Goal: Task Accomplishment & Management: Manage account settings

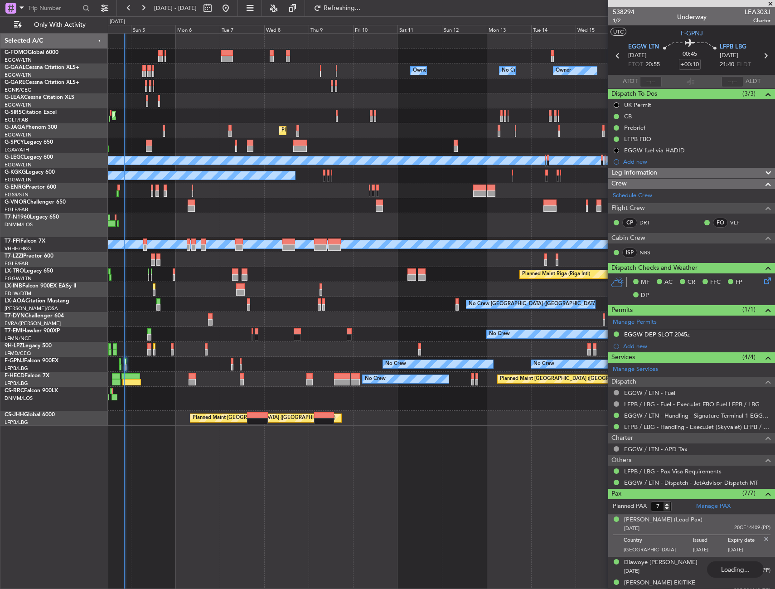
scroll to position [68, 0]
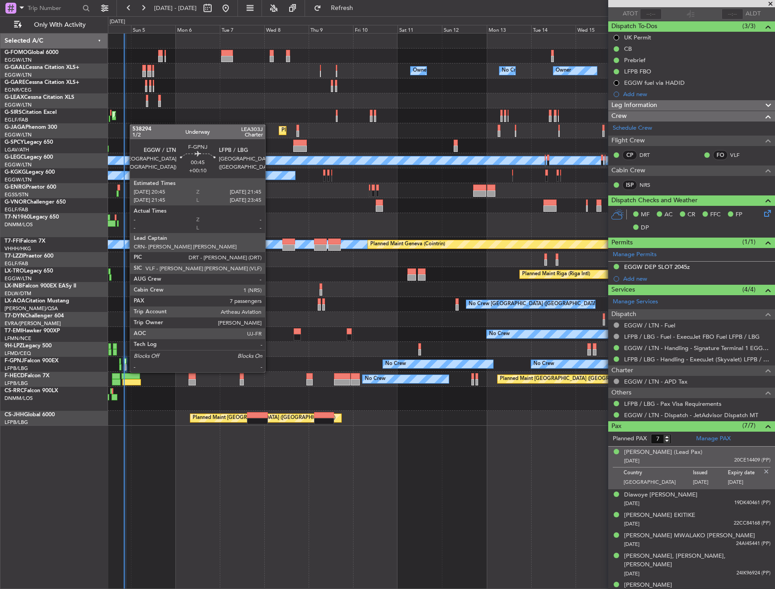
click at [125, 363] on div at bounding box center [125, 361] width 2 height 6
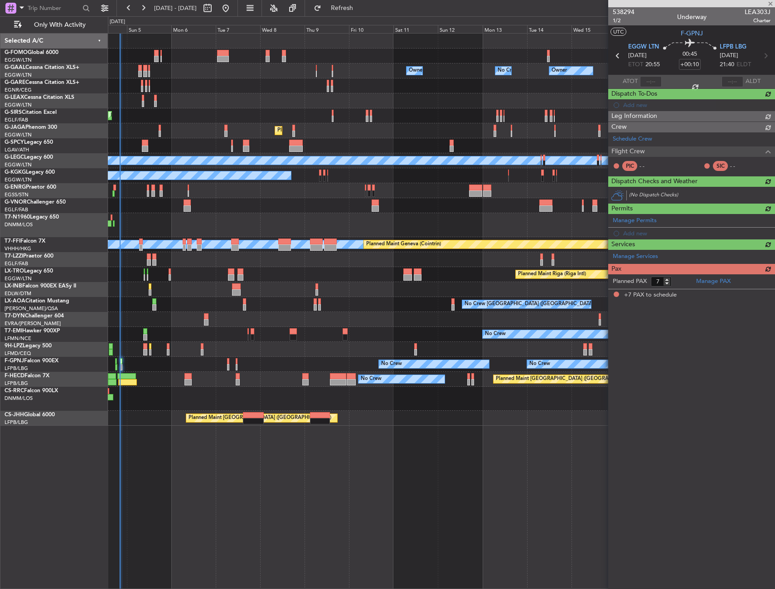
scroll to position [0, 0]
click at [141, 364] on div "No Crew No Crew No Crew No Crew Planned Maint [GEOGRAPHIC_DATA] ([GEOGRAPHIC_DA…" at bounding box center [441, 364] width 667 height 15
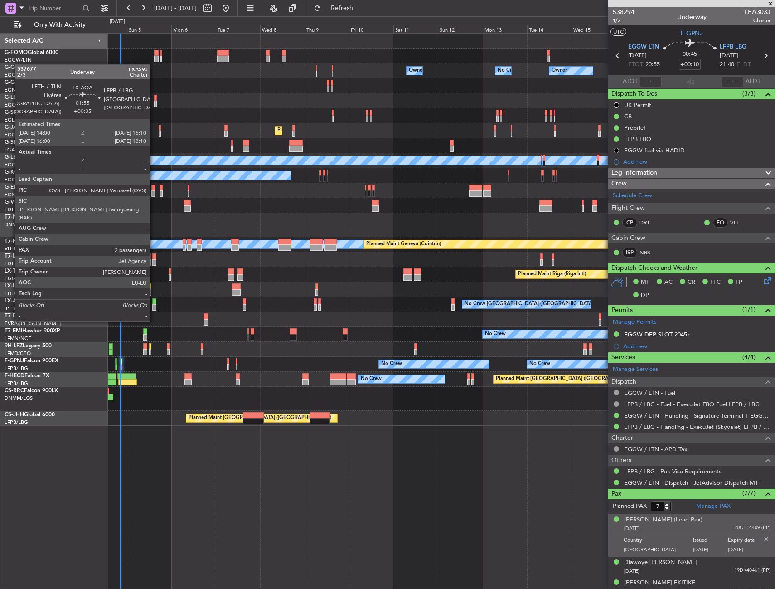
click at [154, 303] on div at bounding box center [154, 301] width 4 height 6
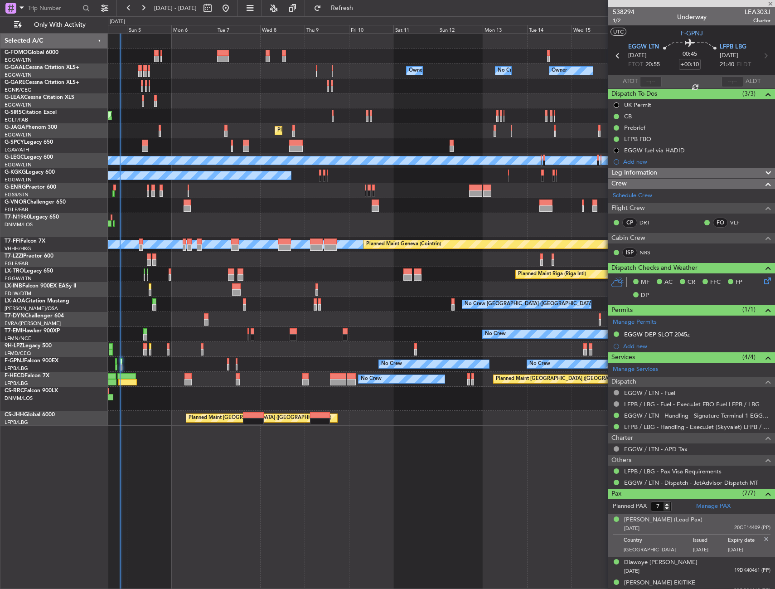
type input "+00:35"
type input "2"
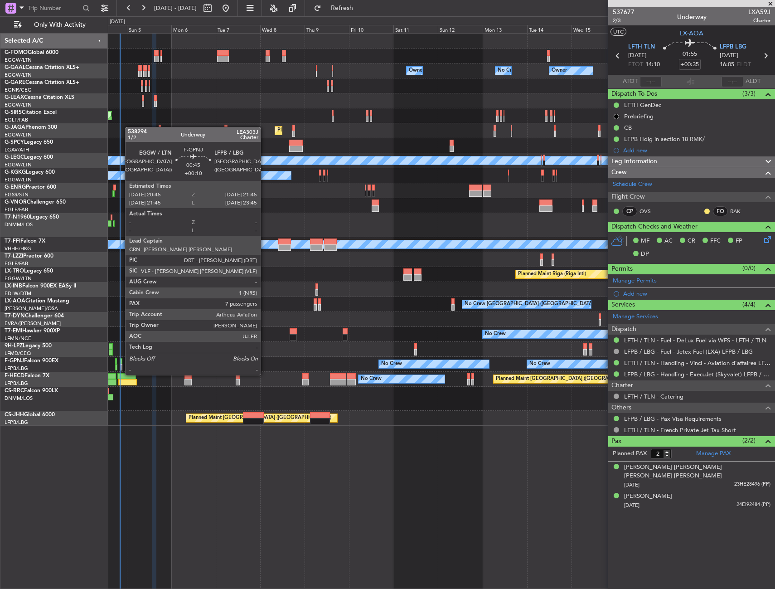
click at [121, 366] on div at bounding box center [121, 367] width 2 height 6
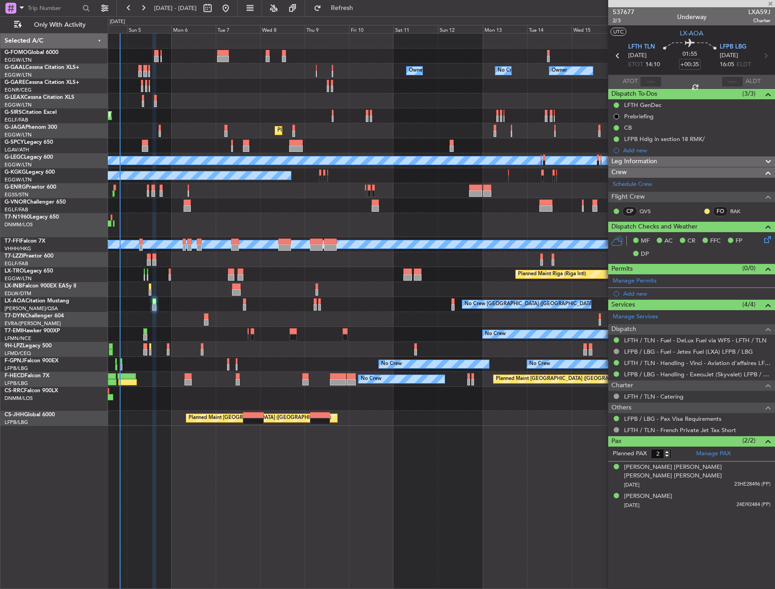
type input "+00:10"
type input "7"
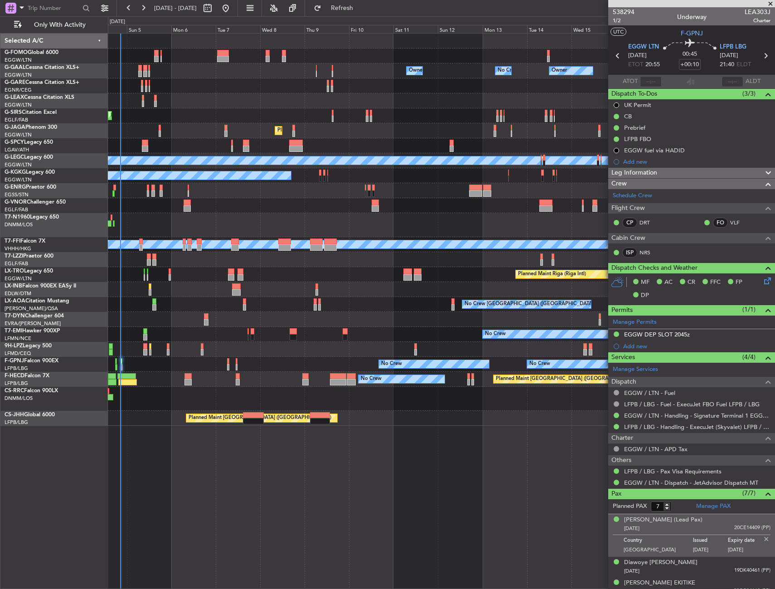
click at [148, 288] on div "Planned Maint [GEOGRAPHIC_DATA]" at bounding box center [441, 289] width 667 height 15
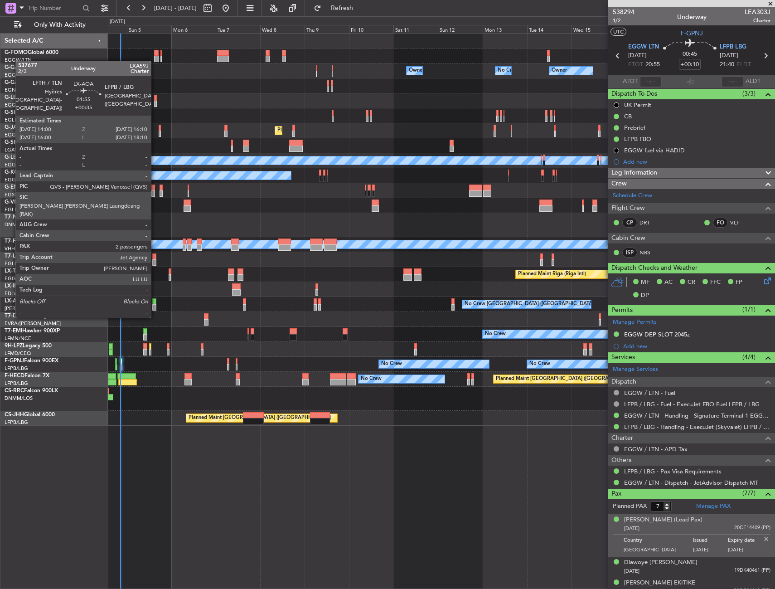
click at [155, 300] on div at bounding box center [154, 301] width 4 height 6
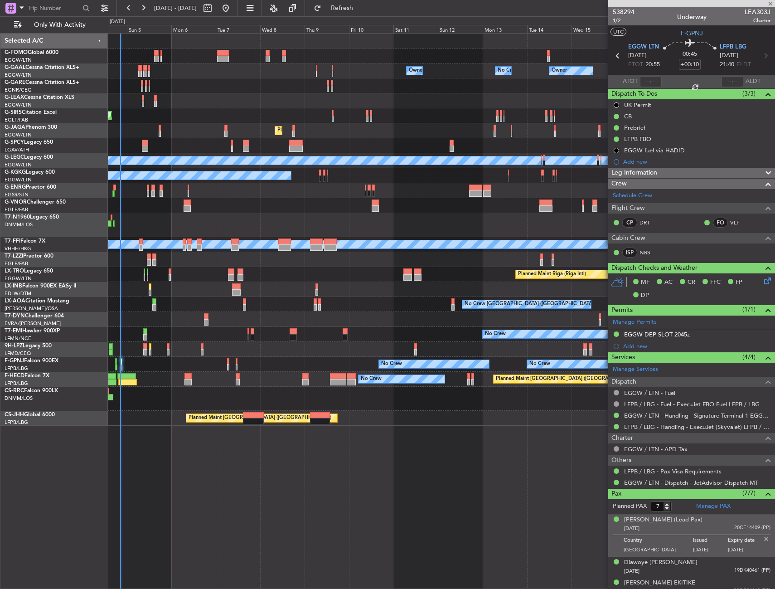
type input "+00:35"
type input "2"
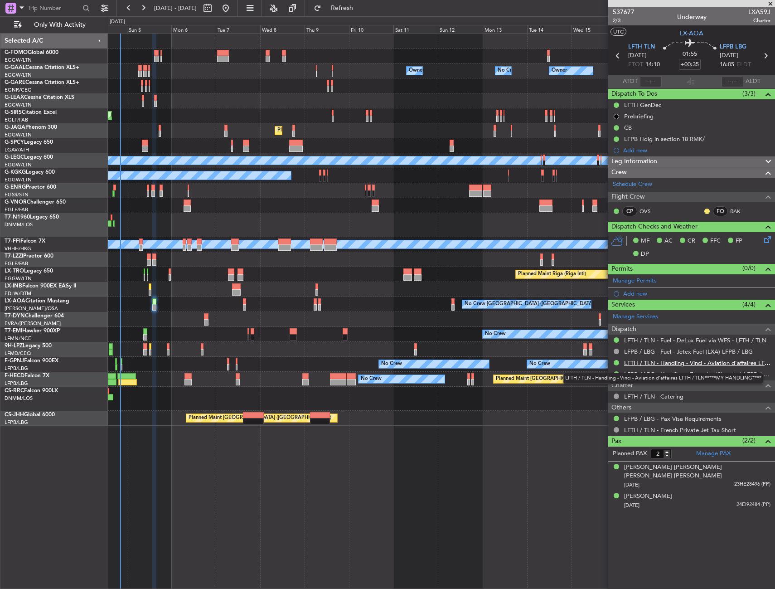
click at [648, 362] on link "LFTH / TLN - Handling - Vinci - Aviation d'affaires LFTH / TLN*****MY HANDLING*…" at bounding box center [697, 363] width 146 height 8
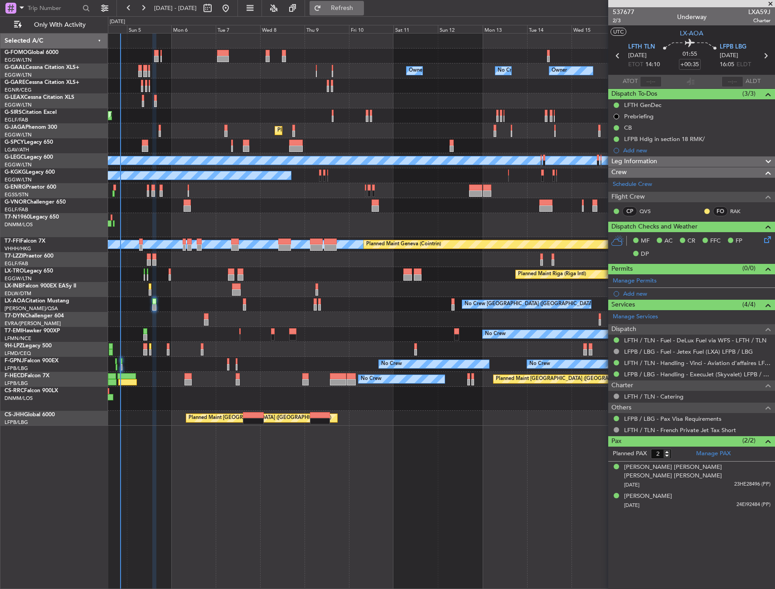
click at [361, 7] on span "Refresh" at bounding box center [342, 8] width 38 height 6
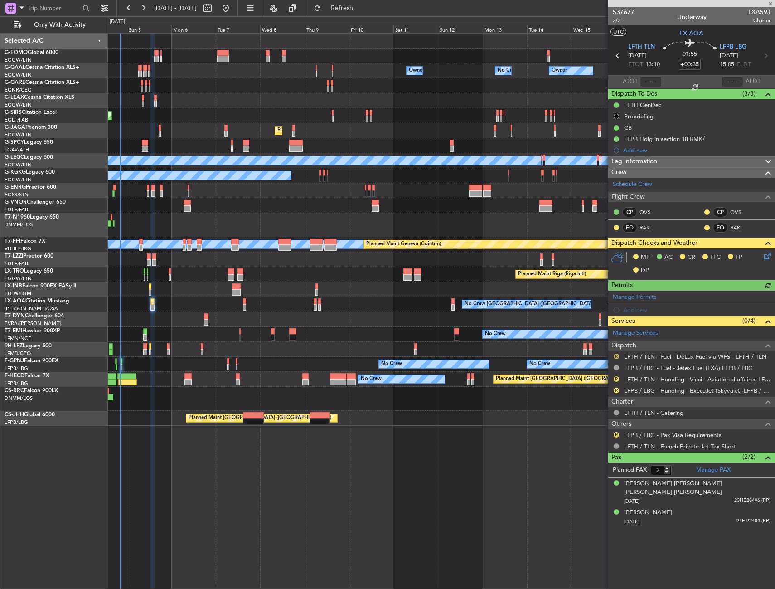
click at [615, 355] on button "R" at bounding box center [616, 355] width 5 height 5
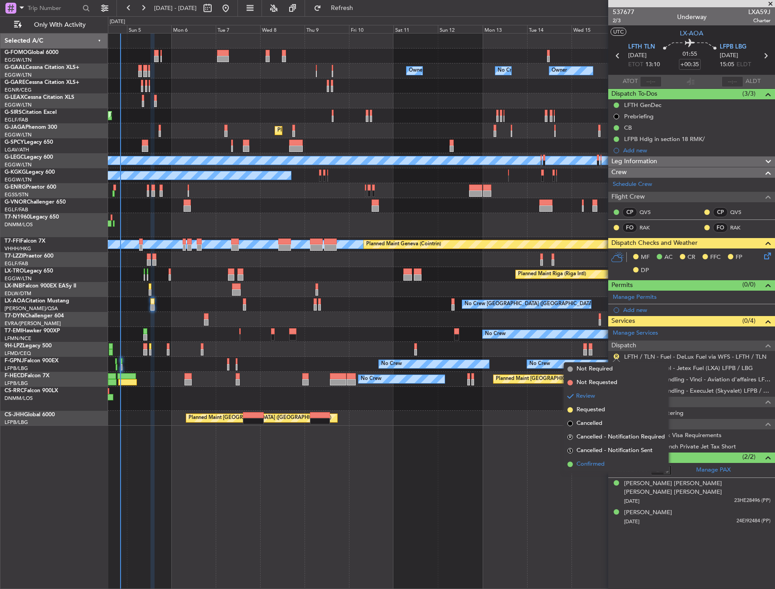
click at [601, 460] on span "Confirmed" at bounding box center [590, 464] width 28 height 9
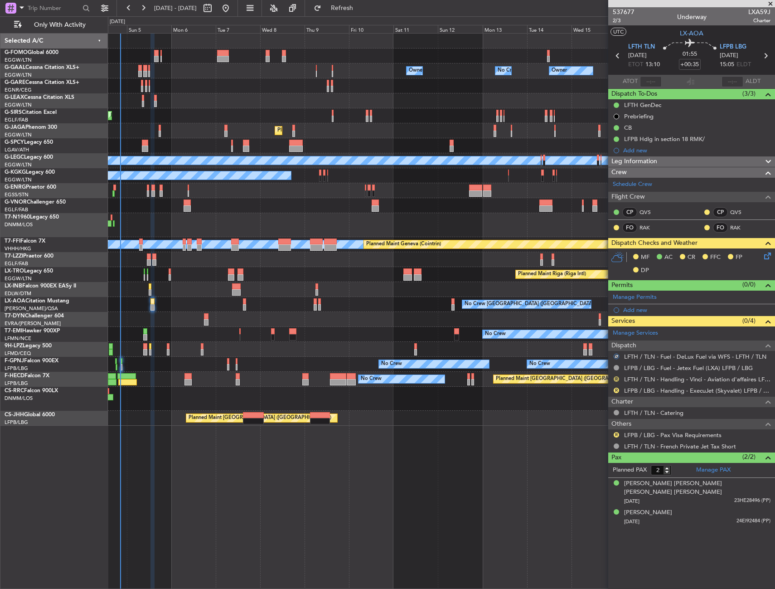
click at [615, 377] on button "R" at bounding box center [616, 378] width 5 height 5
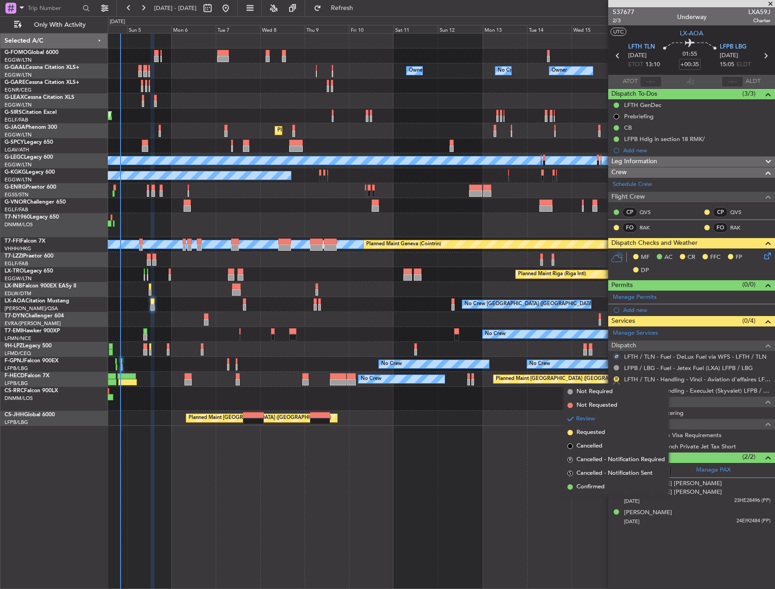
drag, startPoint x: 581, startPoint y: 486, endPoint x: 602, endPoint y: 478, distance: 22.0
click at [582, 486] on span "Confirmed" at bounding box center [590, 486] width 28 height 9
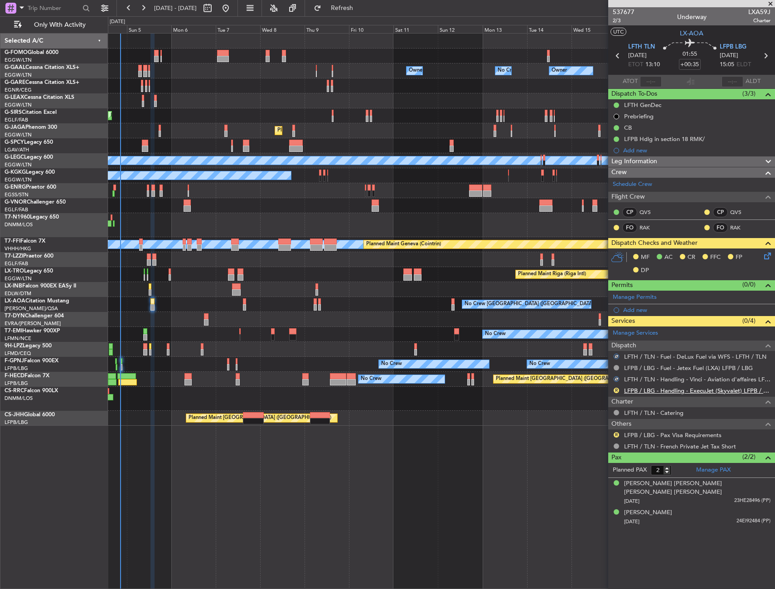
click at [653, 391] on link "LFPB / LBG - Handling - ExecuJet (Skyvalet) LFPB / LBG" at bounding box center [697, 391] width 146 height 8
click at [769, 254] on icon at bounding box center [765, 254] width 7 height 7
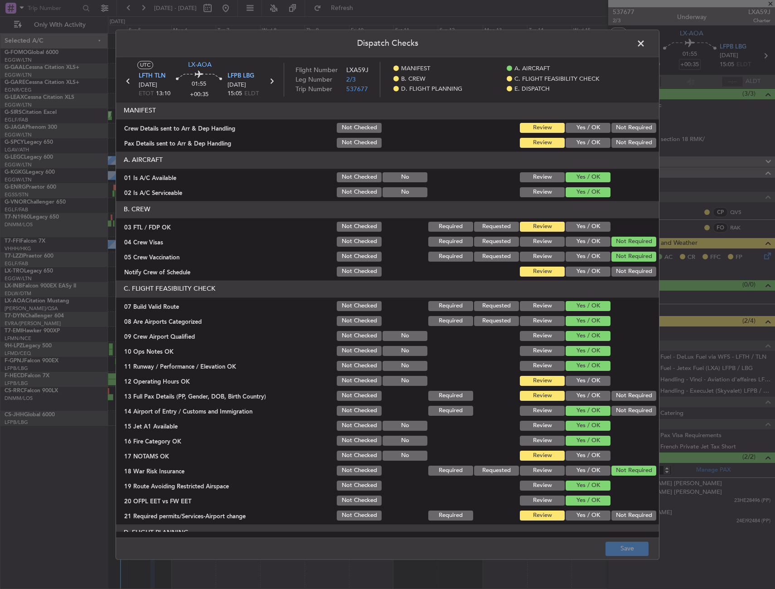
click at [587, 224] on button "Yes / OK" at bounding box center [588, 227] width 45 height 10
click at [579, 269] on button "Yes / OK" at bounding box center [588, 271] width 45 height 10
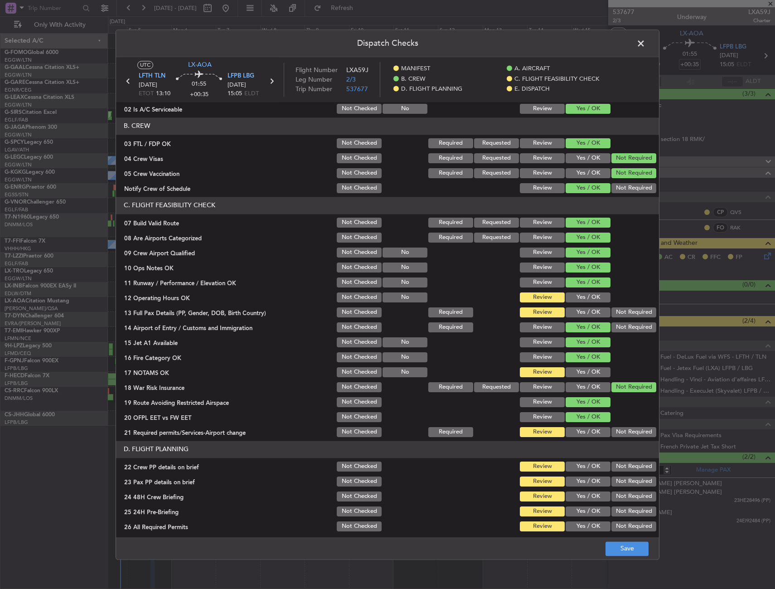
scroll to position [181, 0]
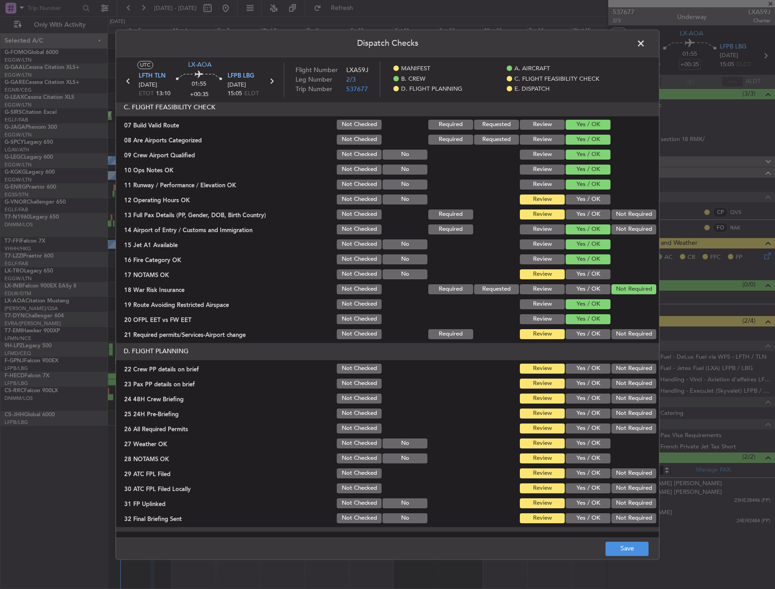
click at [579, 200] on button "Yes / OK" at bounding box center [588, 199] width 45 height 10
click at [579, 216] on button "Yes / OK" at bounding box center [588, 214] width 45 height 10
click at [578, 272] on button "Yes / OK" at bounding box center [588, 274] width 45 height 10
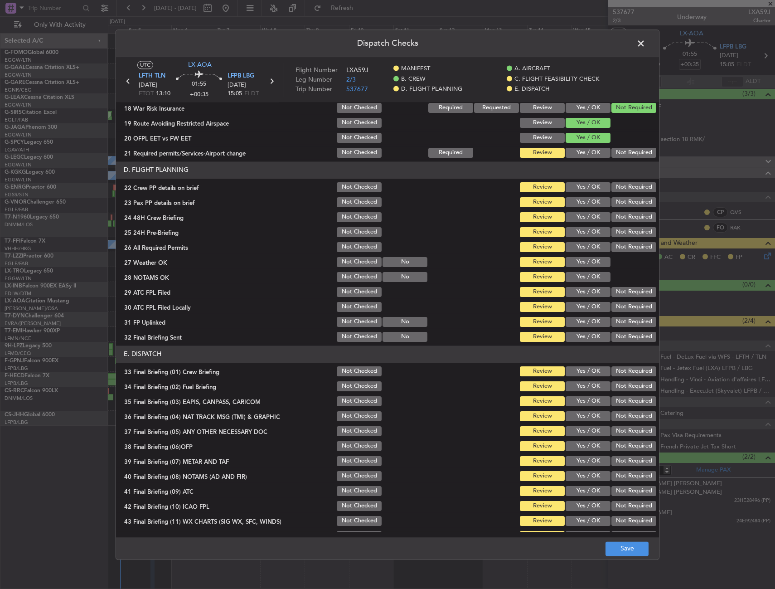
click at [574, 152] on button "Yes / OK" at bounding box center [588, 153] width 45 height 10
click at [581, 184] on button "Yes / OK" at bounding box center [588, 187] width 45 height 10
click at [584, 204] on button "Yes / OK" at bounding box center [588, 202] width 45 height 10
click at [599, 217] on button "Yes / OK" at bounding box center [588, 217] width 45 height 10
click at [625, 230] on button "Not Required" at bounding box center [633, 232] width 45 height 10
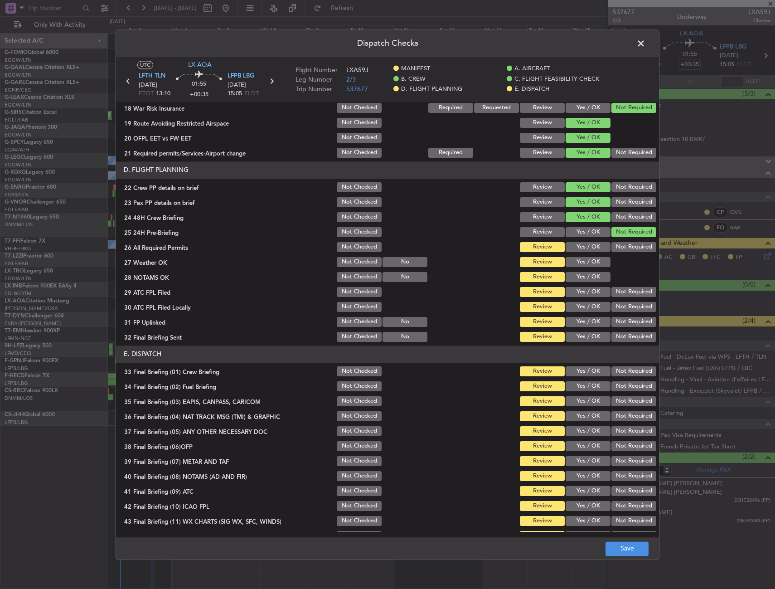
click at [582, 248] on button "Yes / OK" at bounding box center [588, 247] width 45 height 10
click at [580, 260] on button "Yes / OK" at bounding box center [588, 262] width 45 height 10
click at [580, 275] on button "Yes / OK" at bounding box center [588, 277] width 45 height 10
click at [581, 289] on button "Yes / OK" at bounding box center [588, 292] width 45 height 10
click at [581, 307] on button "Yes / OK" at bounding box center [588, 307] width 45 height 10
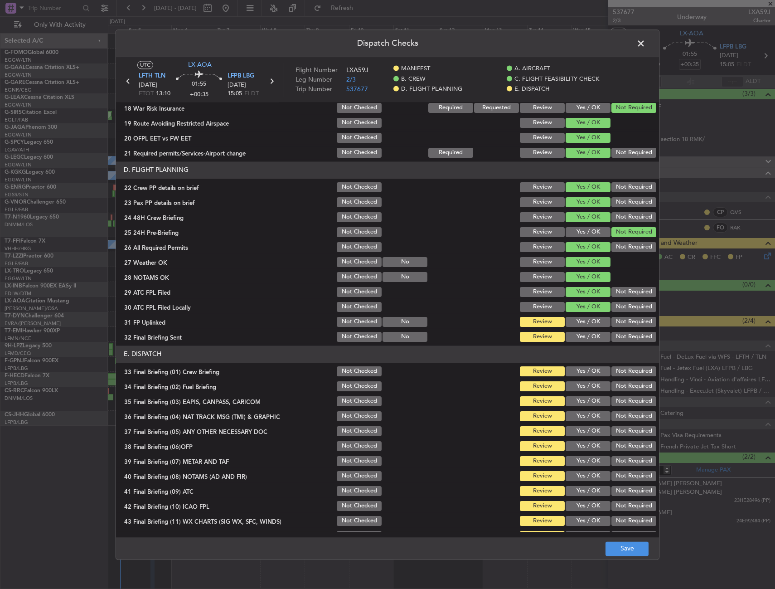
click at [584, 319] on button "Yes / OK" at bounding box center [588, 322] width 45 height 10
click at [584, 332] on button "Yes / OK" at bounding box center [588, 337] width 45 height 10
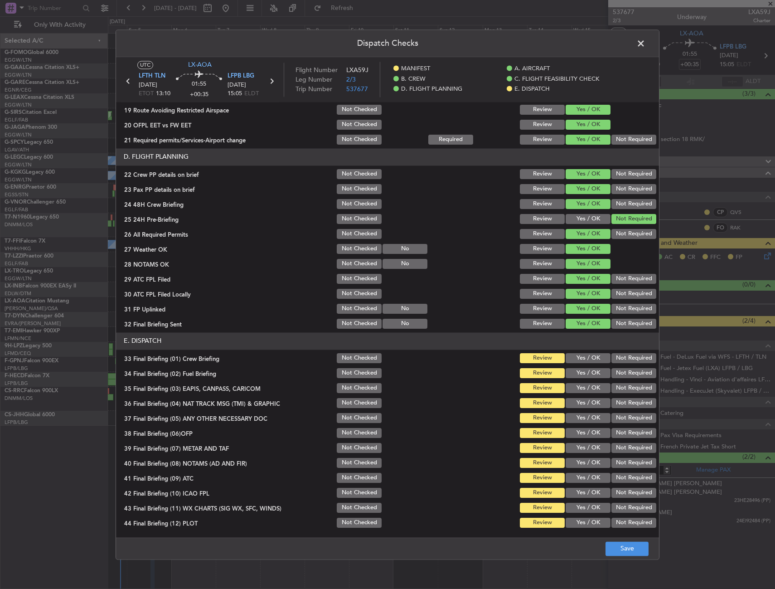
click at [591, 360] on button "Yes / OK" at bounding box center [588, 358] width 45 height 10
click at [590, 374] on button "Yes / OK" at bounding box center [588, 373] width 45 height 10
click at [586, 389] on button "Yes / OK" at bounding box center [588, 388] width 45 height 10
click at [583, 406] on button "Yes / OK" at bounding box center [588, 403] width 45 height 10
drag, startPoint x: 582, startPoint y: 419, endPoint x: 581, endPoint y: 431, distance: 11.8
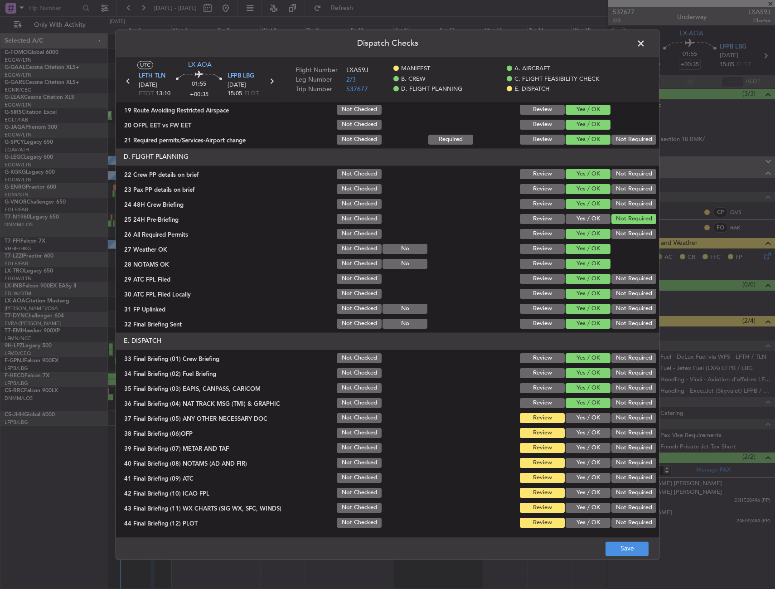
click at [582, 420] on button "Yes / OK" at bounding box center [588, 418] width 45 height 10
click at [581, 433] on button "Yes / OK" at bounding box center [588, 433] width 45 height 10
drag, startPoint x: 582, startPoint y: 447, endPoint x: 583, endPoint y: 456, distance: 8.7
click at [582, 448] on button "Yes / OK" at bounding box center [588, 448] width 45 height 10
click at [584, 459] on button "Yes / OK" at bounding box center [588, 463] width 45 height 10
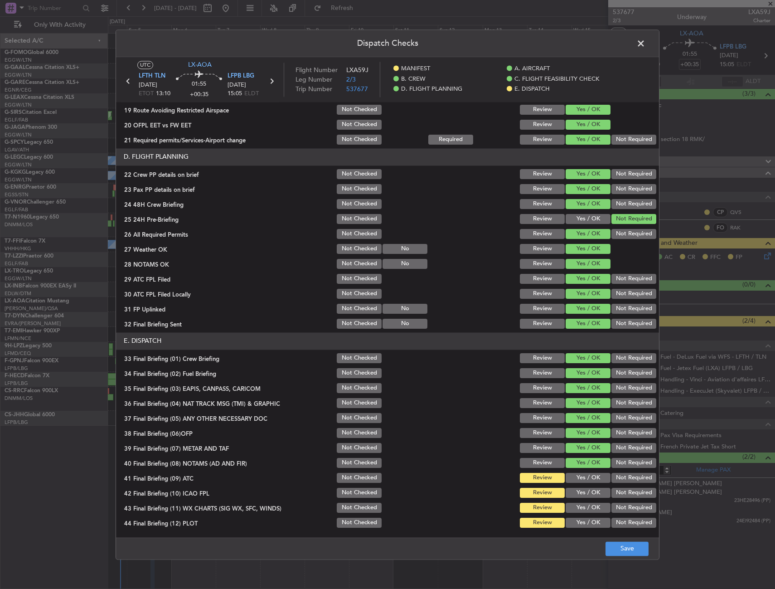
click at [586, 476] on button "Yes / OK" at bounding box center [588, 478] width 45 height 10
click at [586, 491] on button "Yes / OK" at bounding box center [588, 493] width 45 height 10
drag, startPoint x: 584, startPoint y: 502, endPoint x: 586, endPoint y: 514, distance: 12.3
click at [586, 512] on div "Yes / OK" at bounding box center [587, 507] width 46 height 13
click at [583, 508] on button "Yes / OK" at bounding box center [588, 508] width 45 height 10
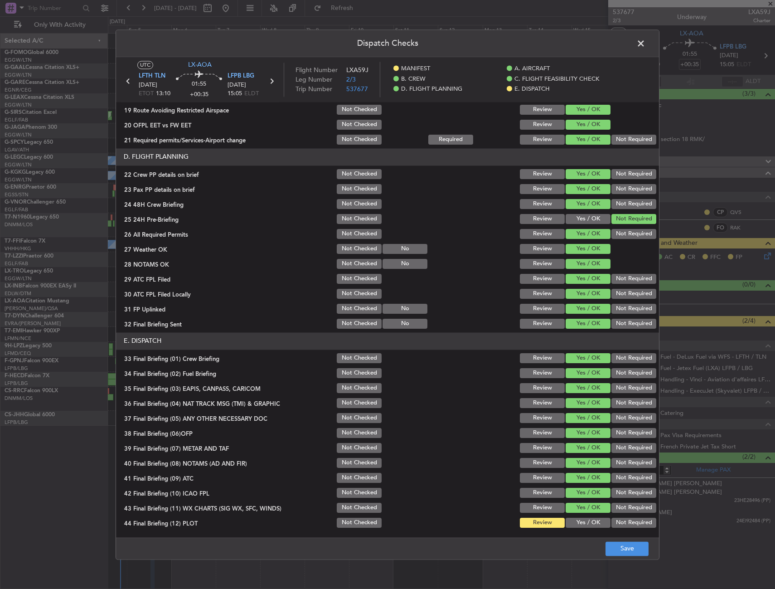
click at [583, 521] on button "Yes / OK" at bounding box center [588, 523] width 45 height 10
click at [622, 544] on button "Save" at bounding box center [626, 548] width 43 height 15
click at [645, 44] on span at bounding box center [645, 46] width 0 height 18
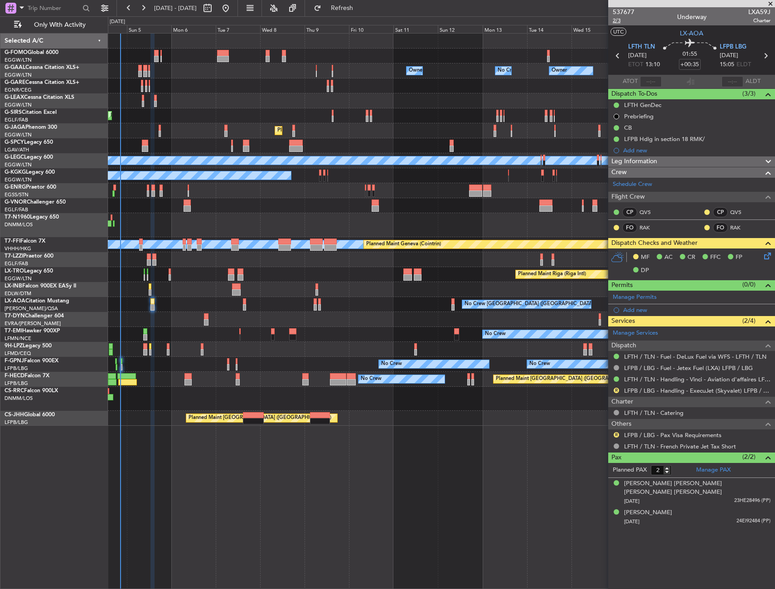
click at [618, 21] on span "2/3" at bounding box center [624, 21] width 22 height 8
click at [615, 18] on span "2/3" at bounding box center [624, 21] width 22 height 8
click at [637, 189] on div "Schedule Crew" at bounding box center [691, 185] width 167 height 14
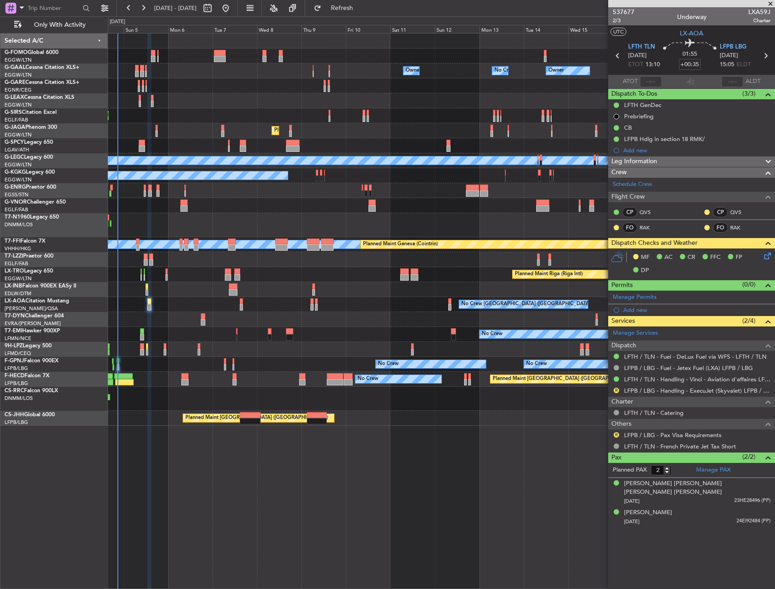
click at [298, 336] on div "No Crew" at bounding box center [441, 334] width 667 height 15
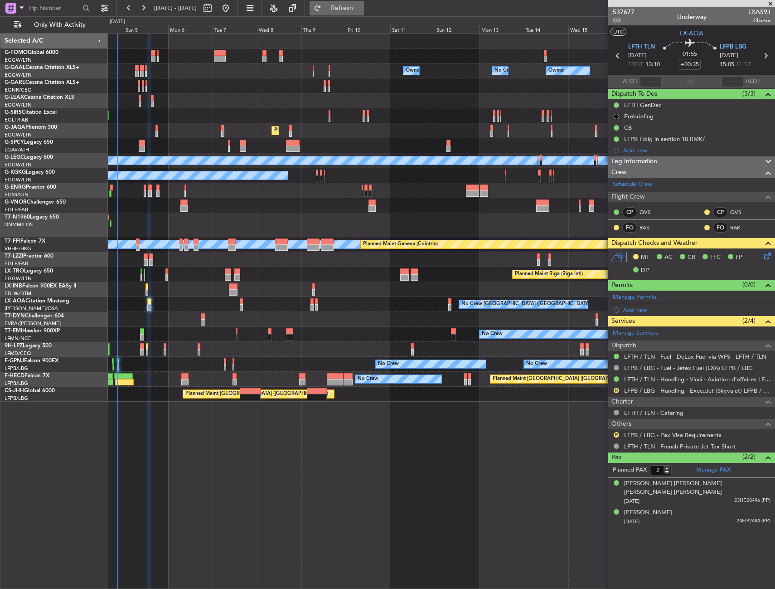
click at [361, 11] on span "Refresh" at bounding box center [342, 8] width 38 height 6
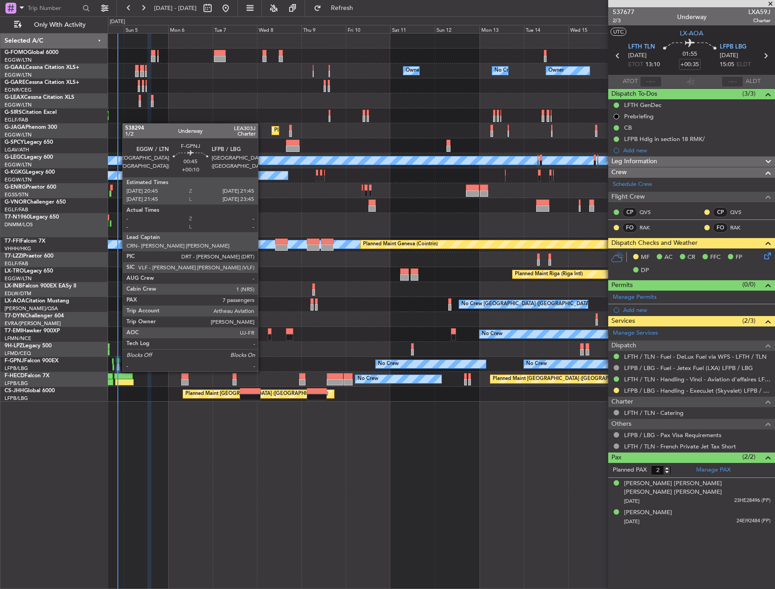
click at [118, 362] on div at bounding box center [118, 361] width 2 height 6
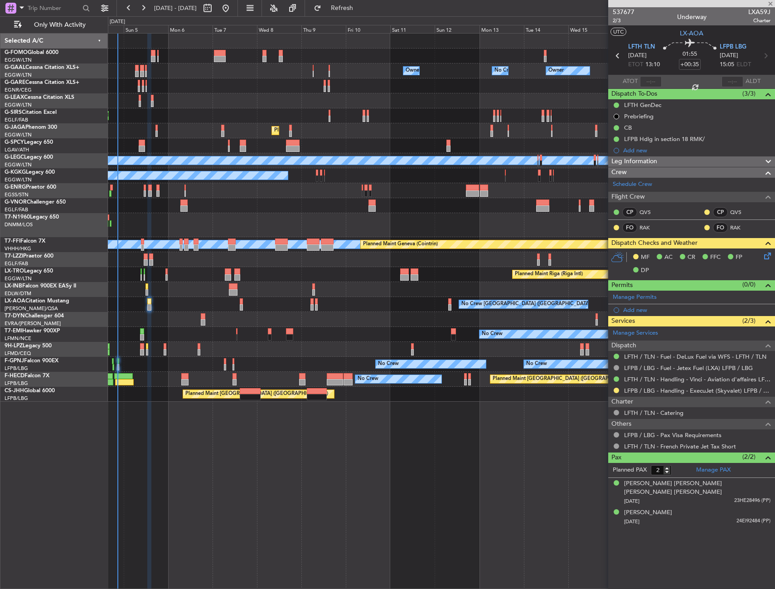
type input "+00:10"
type input "7"
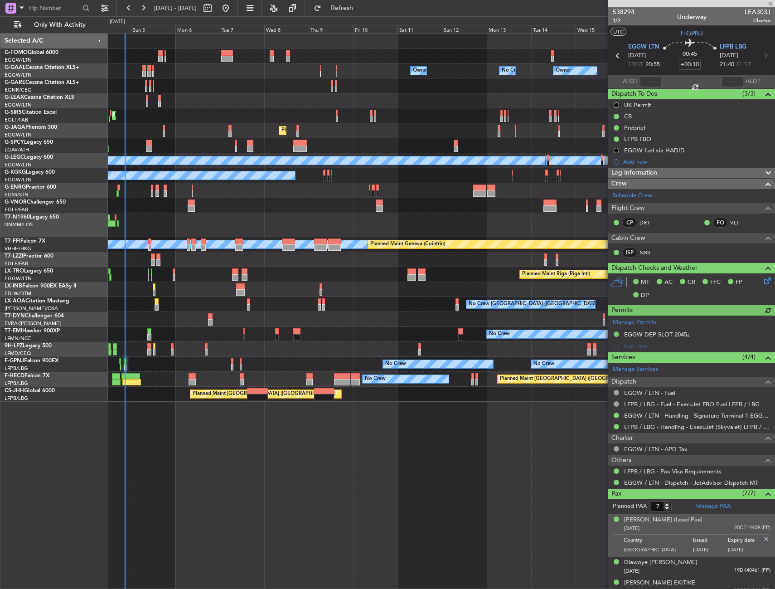
click at [189, 354] on div at bounding box center [441, 349] width 667 height 15
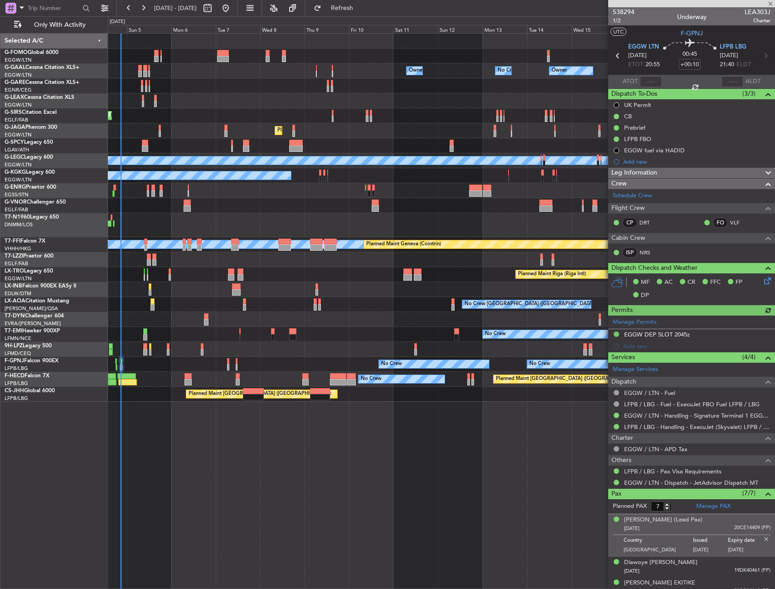
click at [183, 355] on div at bounding box center [441, 349] width 667 height 15
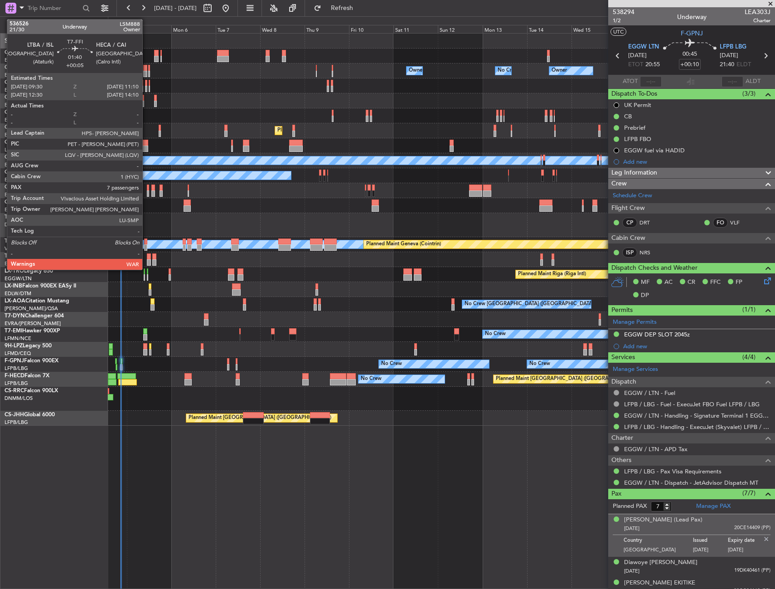
click at [146, 246] on div at bounding box center [145, 247] width 3 height 6
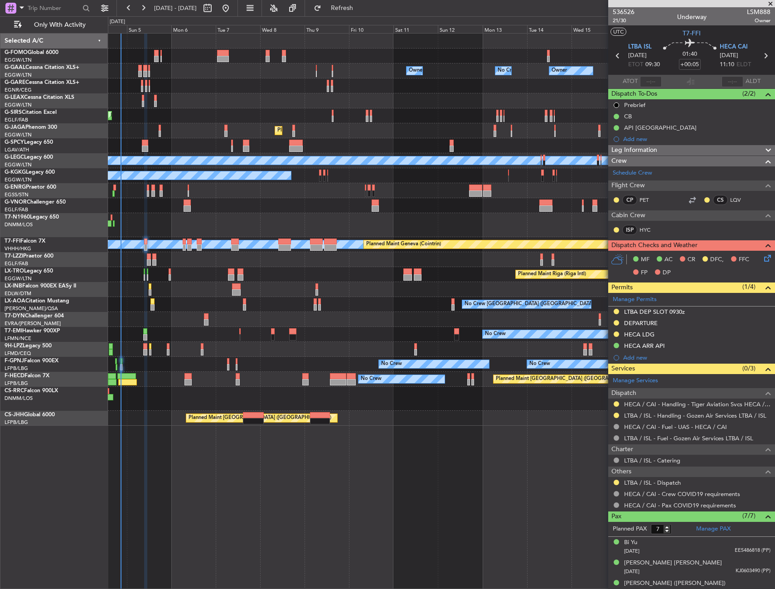
click at [615, 484] on div at bounding box center [616, 482] width 7 height 7
click at [615, 482] on button at bounding box center [616, 481] width 5 height 5
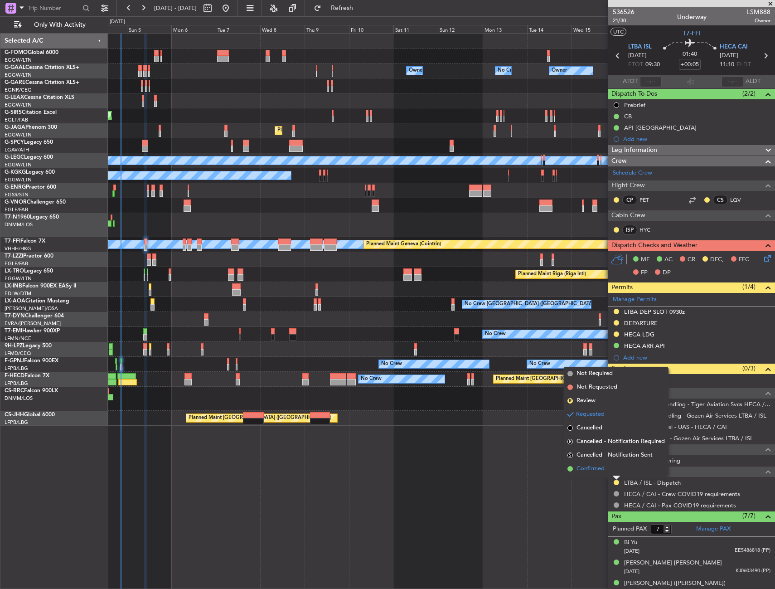
click at [586, 469] on span "Confirmed" at bounding box center [590, 468] width 28 height 9
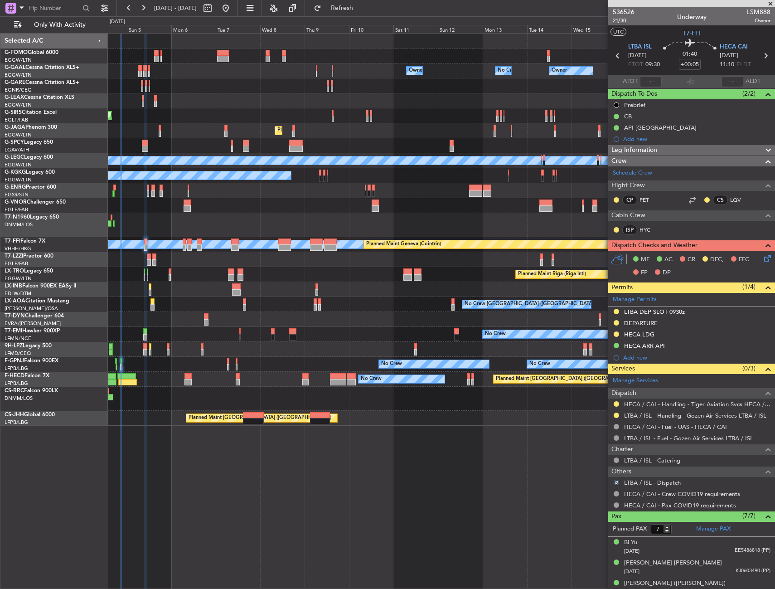
click at [620, 19] on span "21/30" at bounding box center [624, 21] width 22 height 8
click at [762, 257] on icon at bounding box center [765, 256] width 7 height 7
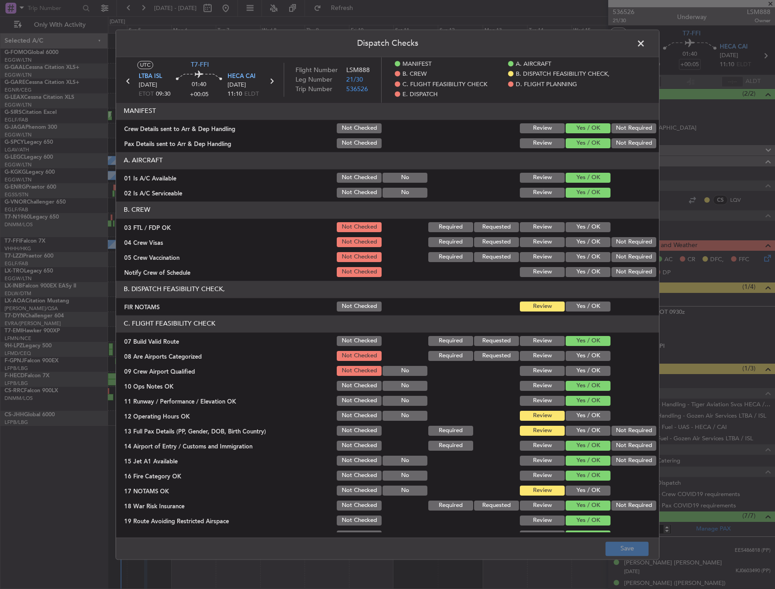
click at [574, 306] on button "Yes / OK" at bounding box center [588, 306] width 45 height 10
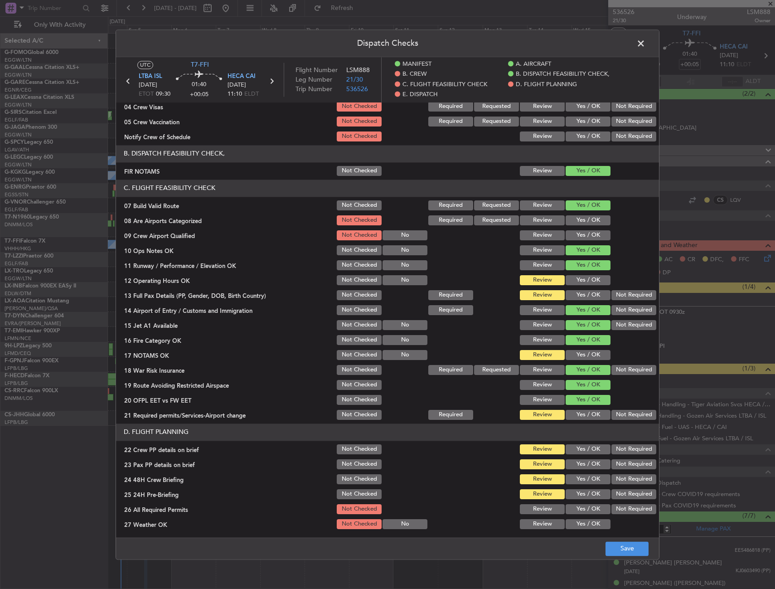
scroll to position [136, 0]
click at [571, 279] on button "Yes / OK" at bounding box center [588, 280] width 45 height 10
click at [572, 295] on button "Yes / OK" at bounding box center [588, 295] width 45 height 10
click at [578, 353] on button "Yes / OK" at bounding box center [588, 354] width 45 height 10
click at [583, 407] on section "C. FLIGHT FEASIBILITY CHECK 07 Build Valid Route Not Checked Required Requested…" at bounding box center [387, 300] width 543 height 242
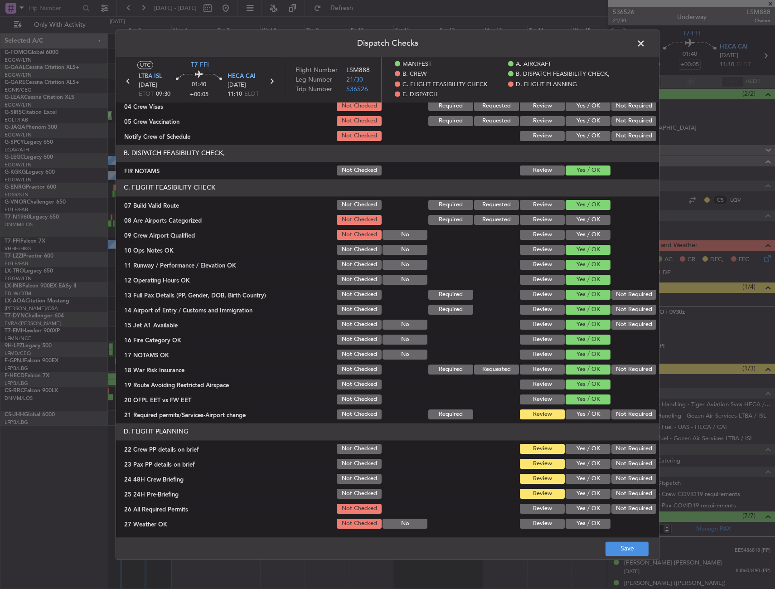
click at [582, 409] on button "Yes / OK" at bounding box center [588, 414] width 45 height 10
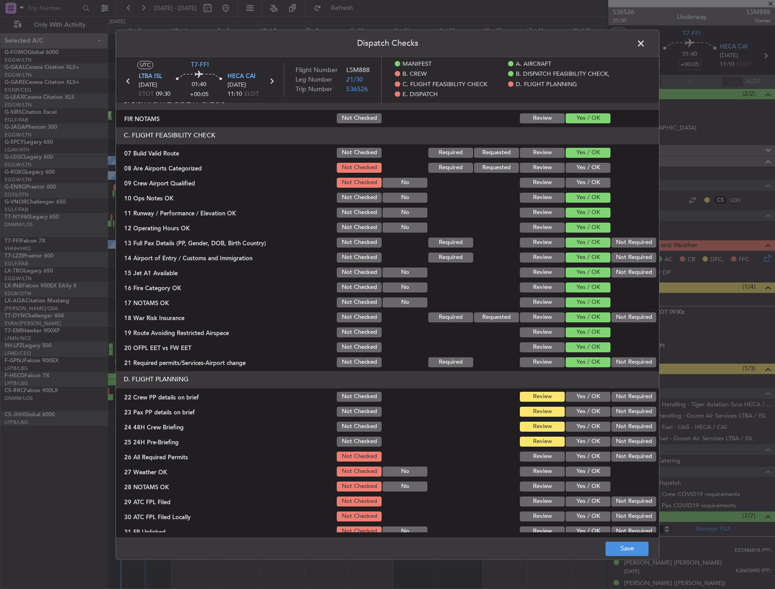
scroll to position [272, 0]
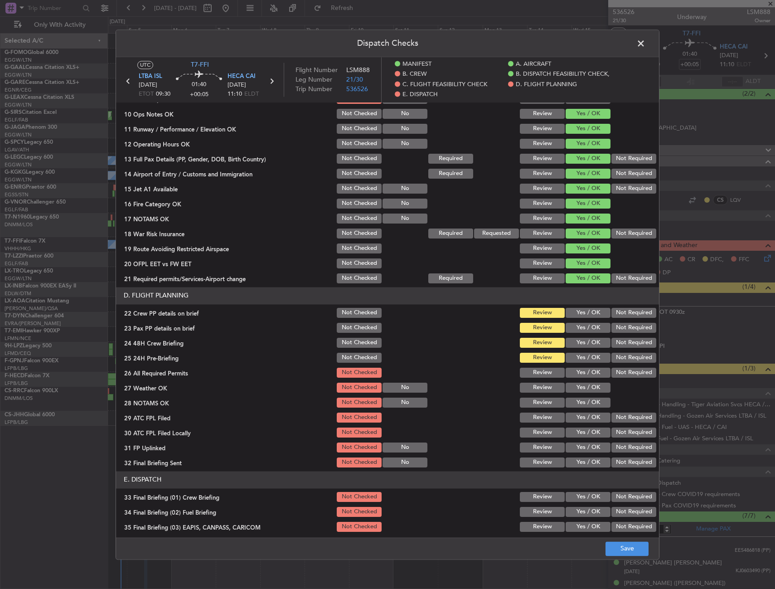
click at [573, 314] on button "Yes / OK" at bounding box center [588, 313] width 45 height 10
drag, startPoint x: 577, startPoint y: 329, endPoint x: 578, endPoint y: 344, distance: 14.1
click at [577, 331] on button "Yes / OK" at bounding box center [588, 328] width 45 height 10
drag, startPoint x: 578, startPoint y: 344, endPoint x: 602, endPoint y: 356, distance: 27.6
click at [579, 345] on button "Yes / OK" at bounding box center [588, 343] width 45 height 10
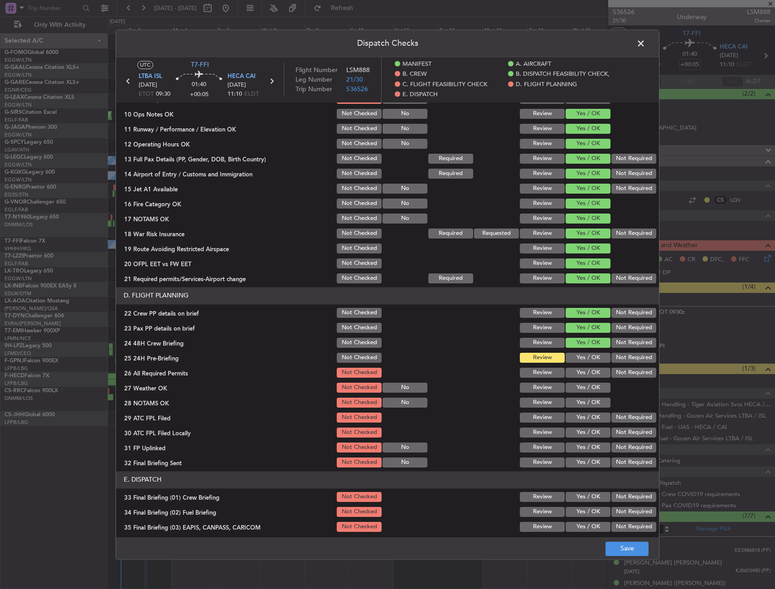
drag, startPoint x: 618, startPoint y: 360, endPoint x: 602, endPoint y: 387, distance: 30.9
click at [618, 360] on button "Not Required" at bounding box center [633, 358] width 45 height 10
click at [625, 546] on button "Save" at bounding box center [626, 548] width 43 height 15
click at [645, 44] on span at bounding box center [645, 46] width 0 height 18
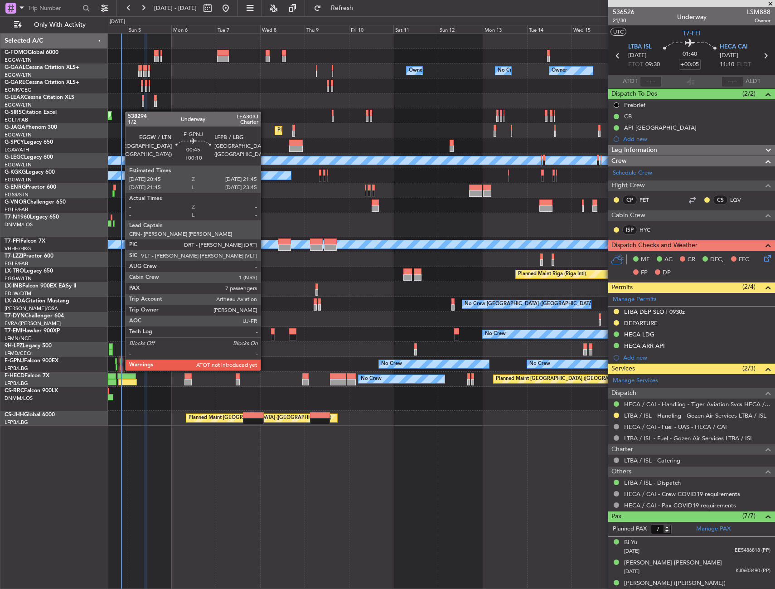
click at [121, 361] on div at bounding box center [121, 361] width 2 height 6
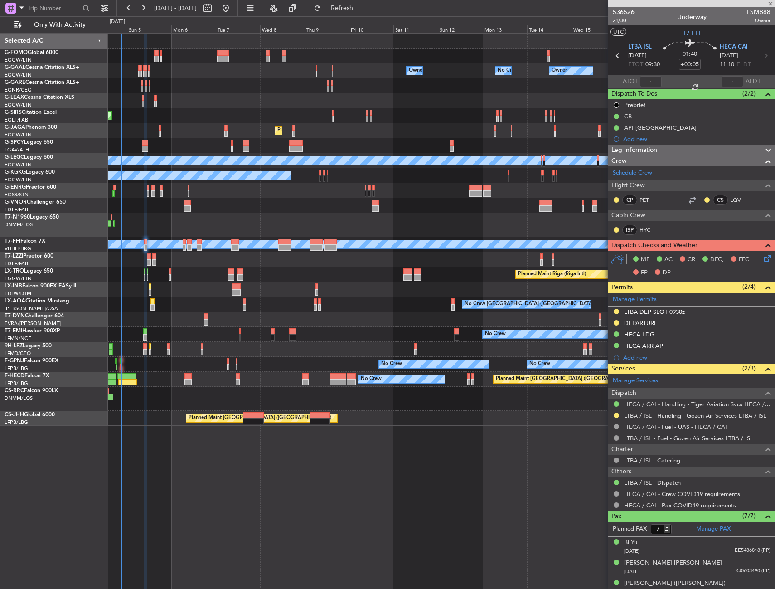
type input "+00:10"
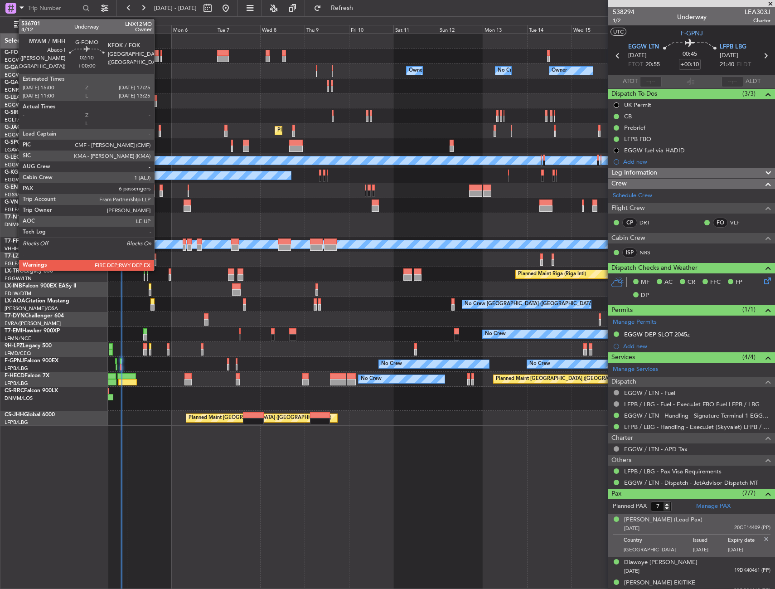
click at [158, 54] on div at bounding box center [156, 53] width 5 height 6
type input "6"
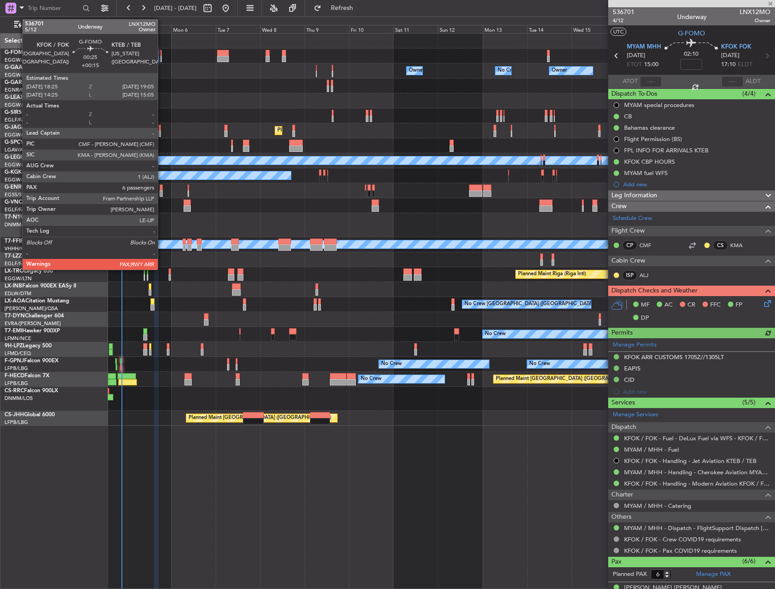
click at [162, 57] on div at bounding box center [160, 59] width 1 height 6
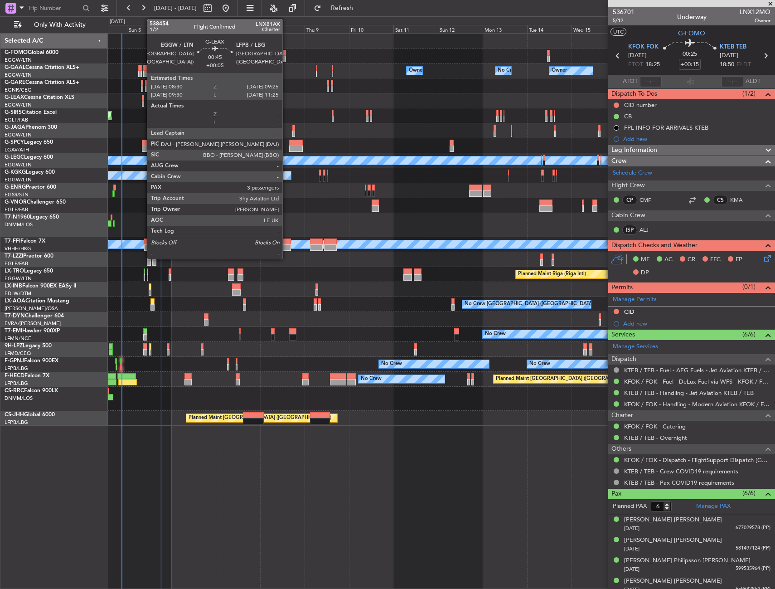
click at [142, 100] on div at bounding box center [143, 98] width 2 height 6
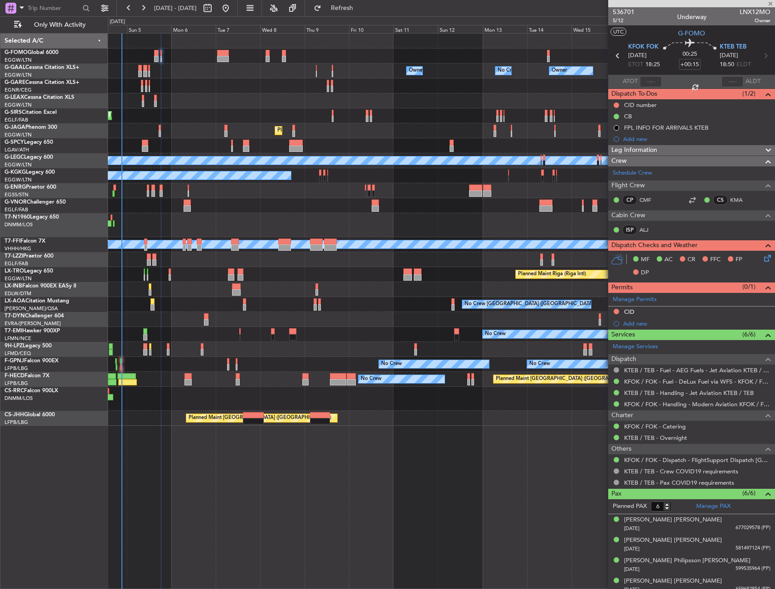
type input "+00:05"
type input "3"
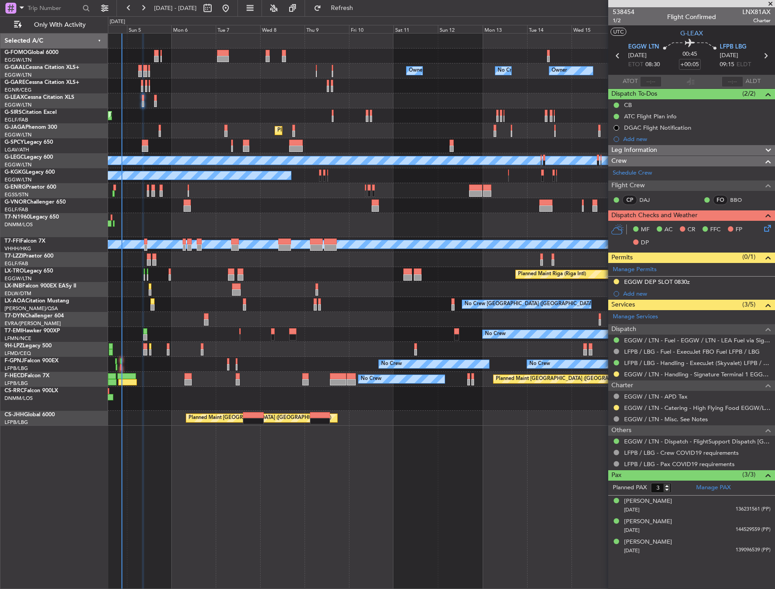
click at [358, 1] on button "Refresh" at bounding box center [337, 8] width 54 height 15
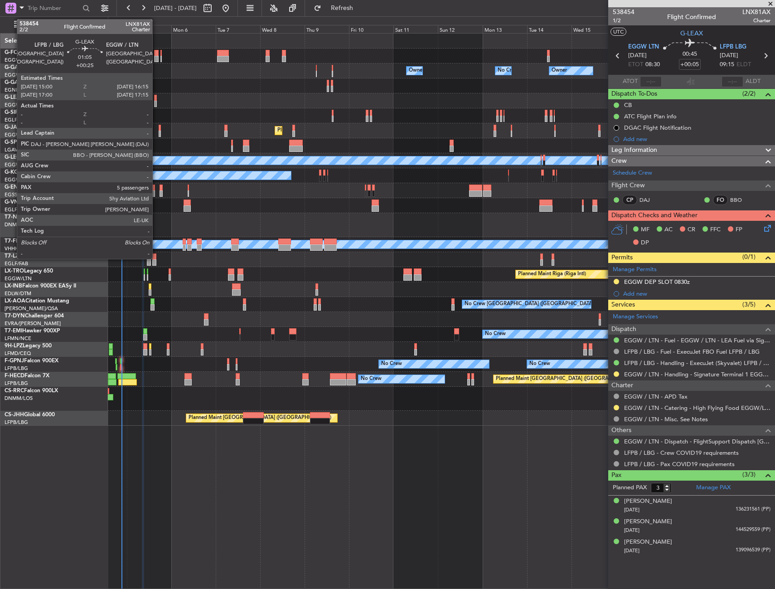
click at [156, 99] on div at bounding box center [155, 98] width 3 height 6
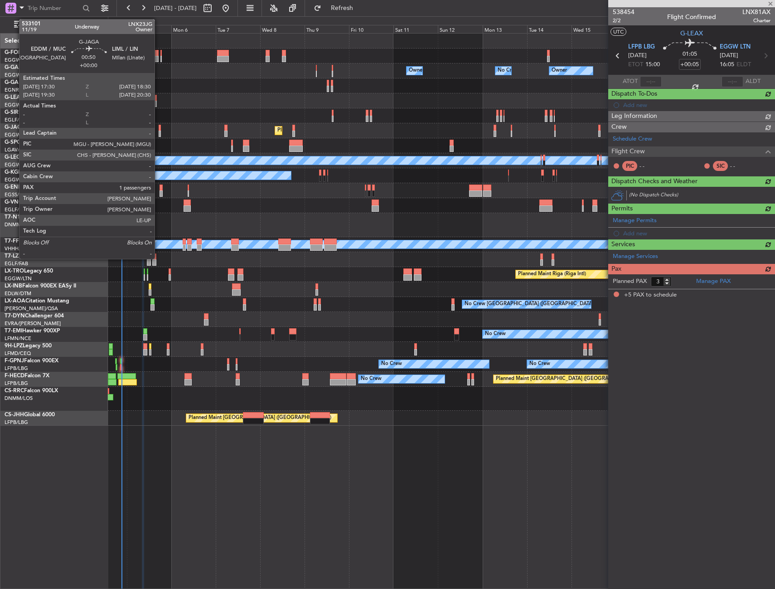
type input "+00:25"
type input "5"
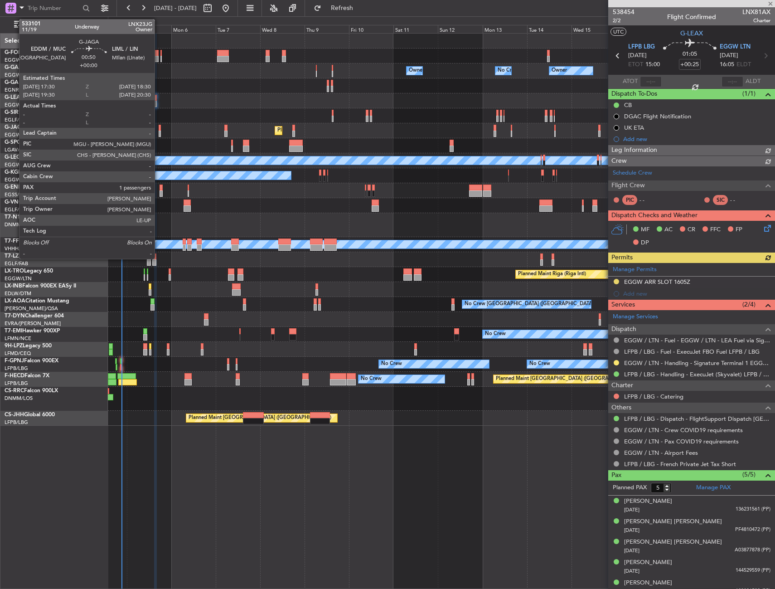
click at [159, 129] on div at bounding box center [160, 128] width 2 height 6
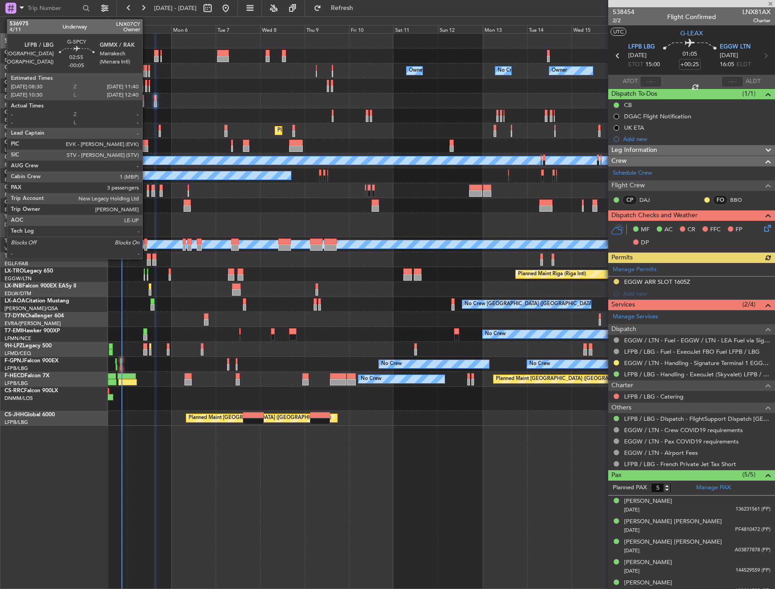
type input "1"
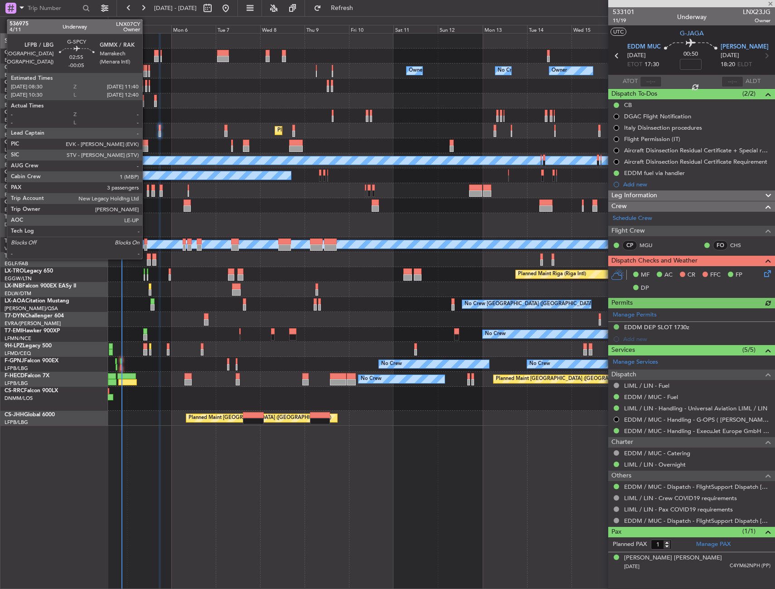
click at [146, 146] on div at bounding box center [145, 148] width 6 height 6
type input "-00:05"
type input "3"
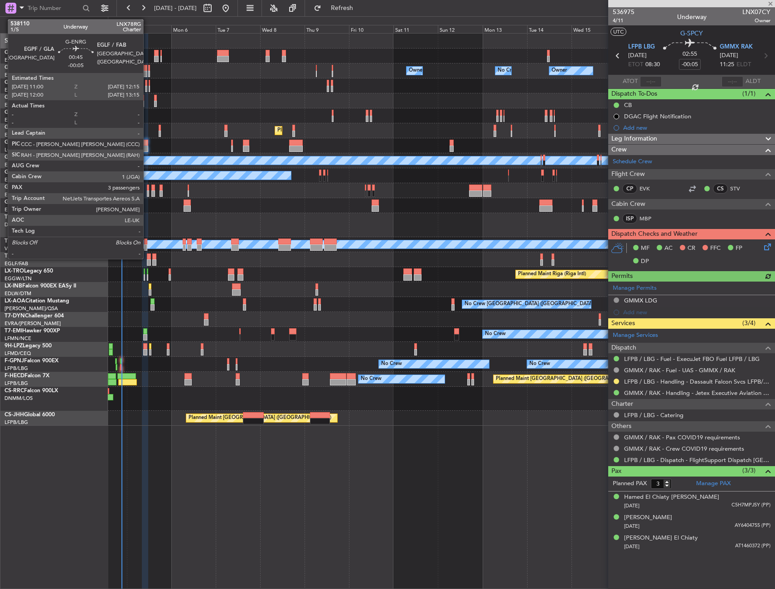
click at [147, 191] on div at bounding box center [148, 193] width 3 height 6
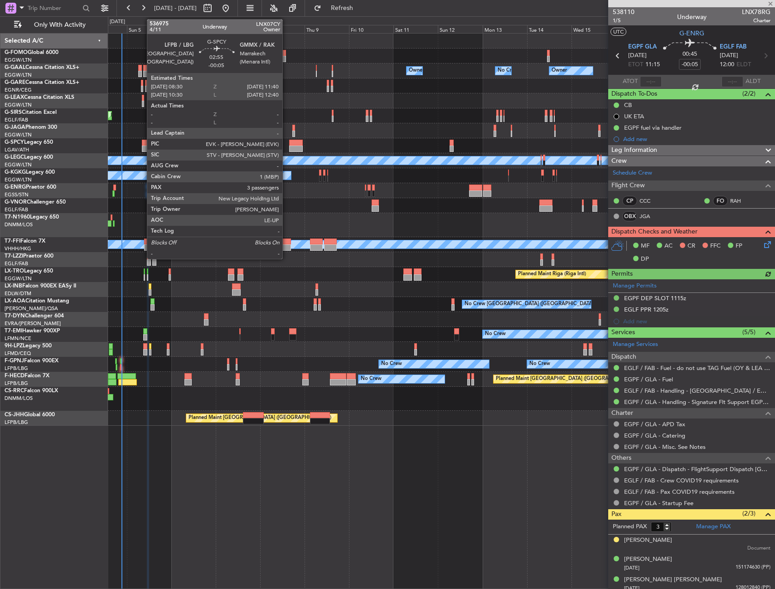
click at [142, 150] on div at bounding box center [145, 148] width 6 height 6
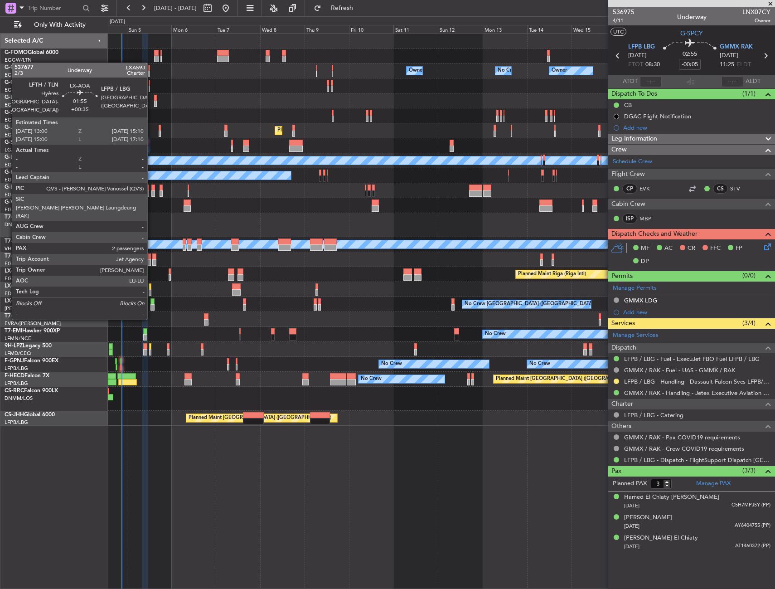
click at [151, 301] on div at bounding box center [152, 301] width 4 height 6
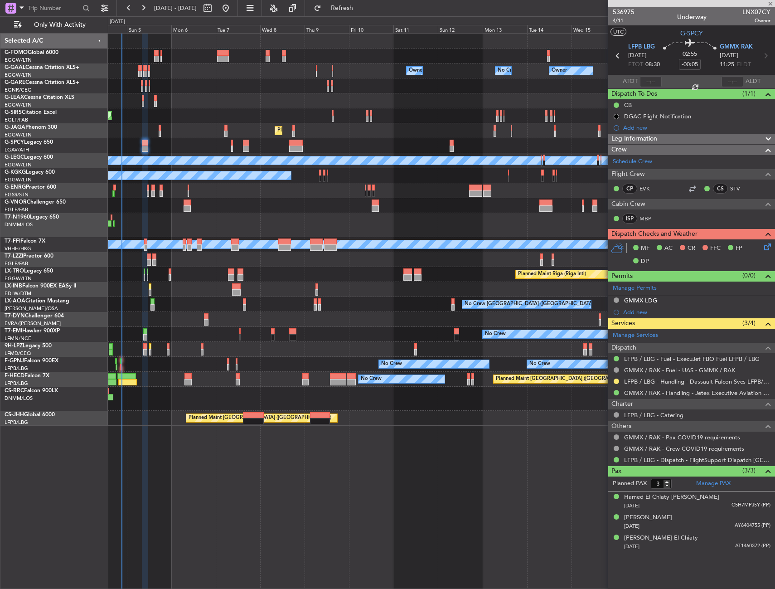
type input "+00:35"
type input "2"
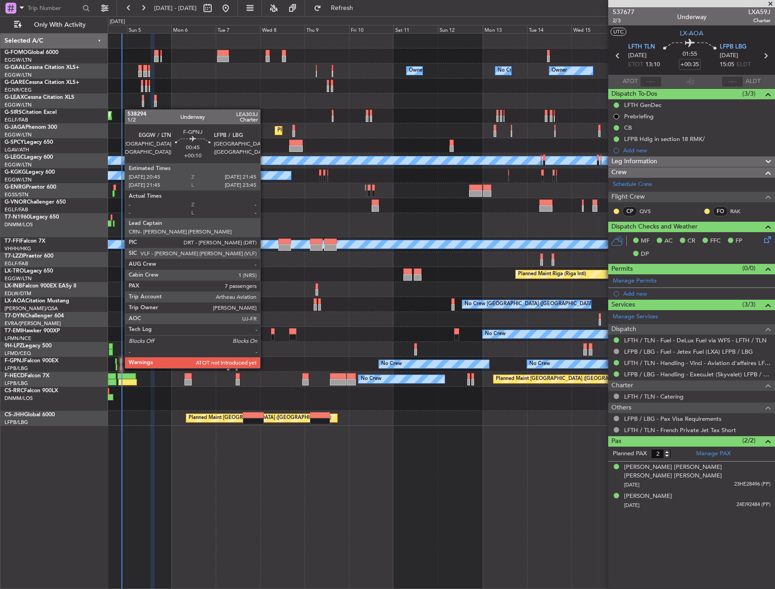
click at [120, 359] on div at bounding box center [121, 361] width 2 height 6
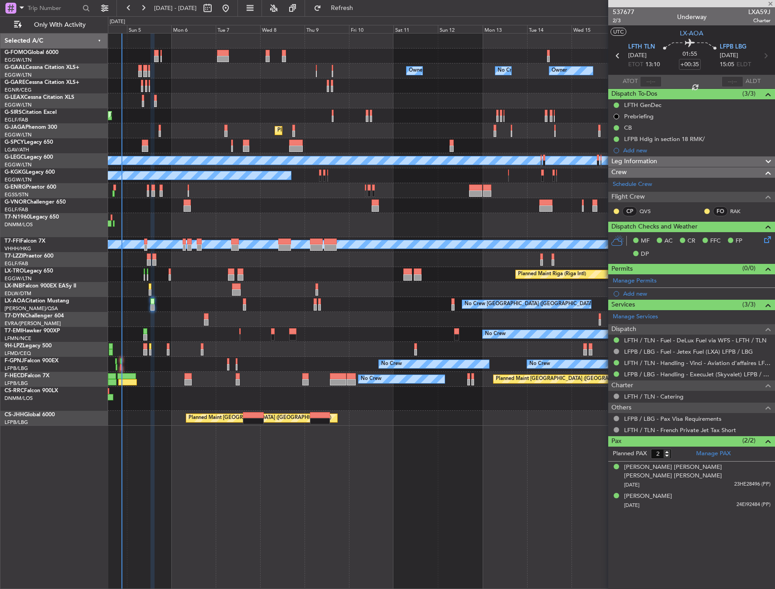
type input "+00:10"
type input "7"
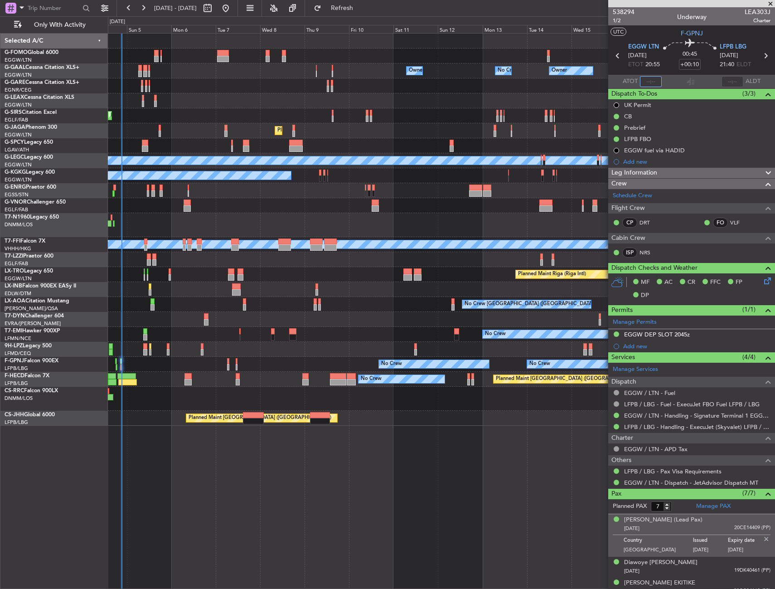
click at [648, 79] on input "text" at bounding box center [651, 81] width 22 height 11
click at [668, 42] on icon at bounding box center [689, 44] width 53 height 11
type input "21:13"
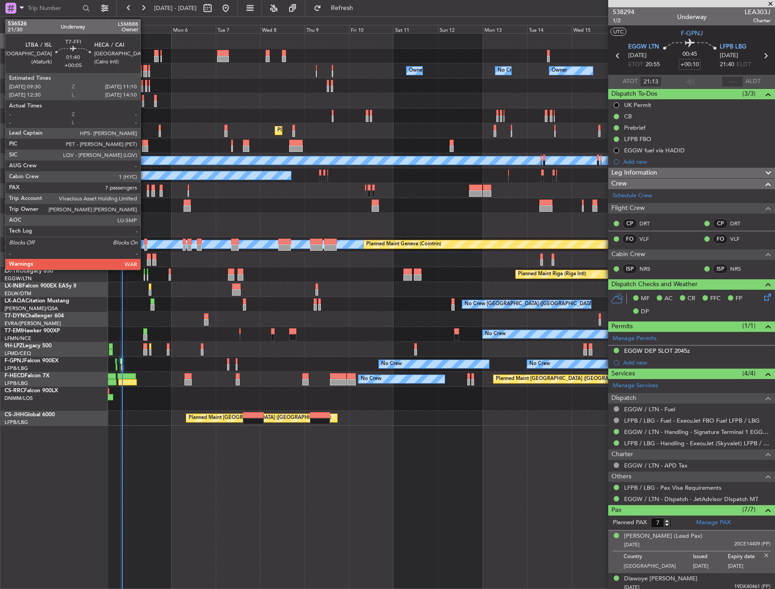
click at [145, 242] on div at bounding box center [145, 241] width 3 height 6
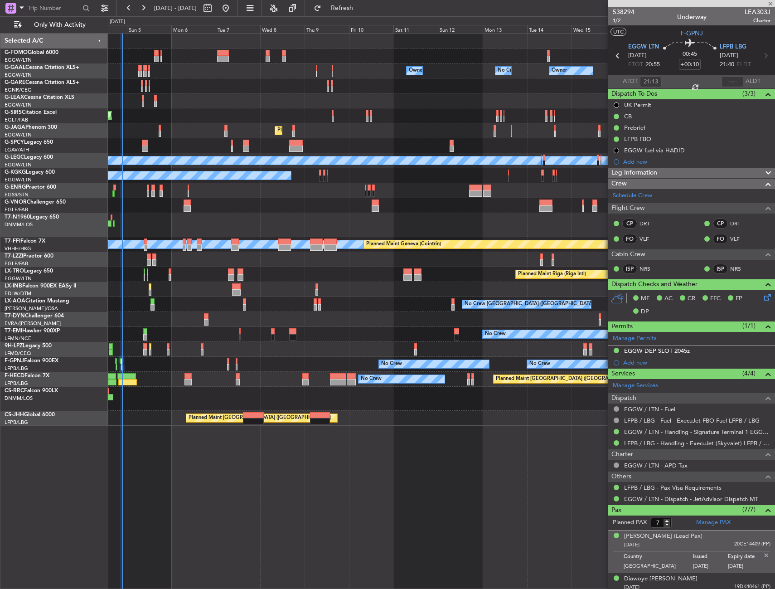
type input "+00:05"
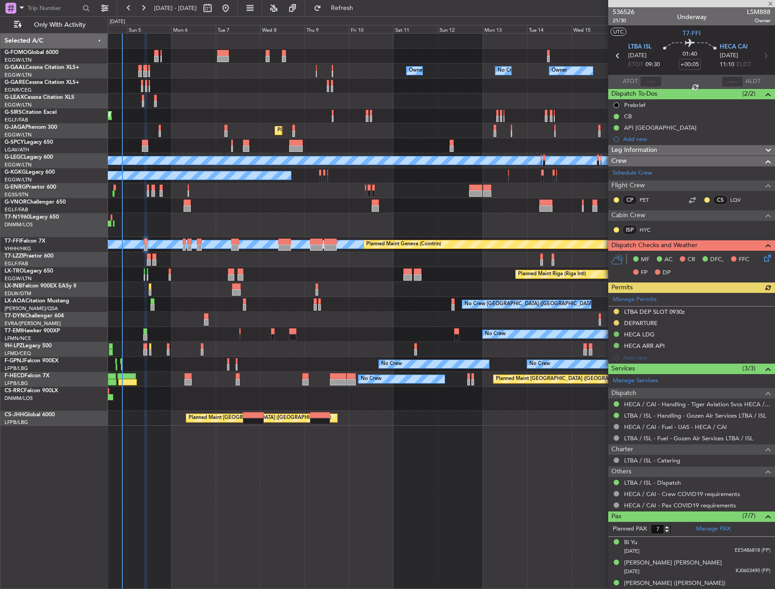
click at [699, 312] on div "Manage Permits LTBA DEP SLOT 0930z DEPARTURE HECA LDG HECA ARR API Add new" at bounding box center [691, 328] width 167 height 71
click at [697, 314] on div "LTBA DEP SLOT 0930z" at bounding box center [691, 311] width 167 height 11
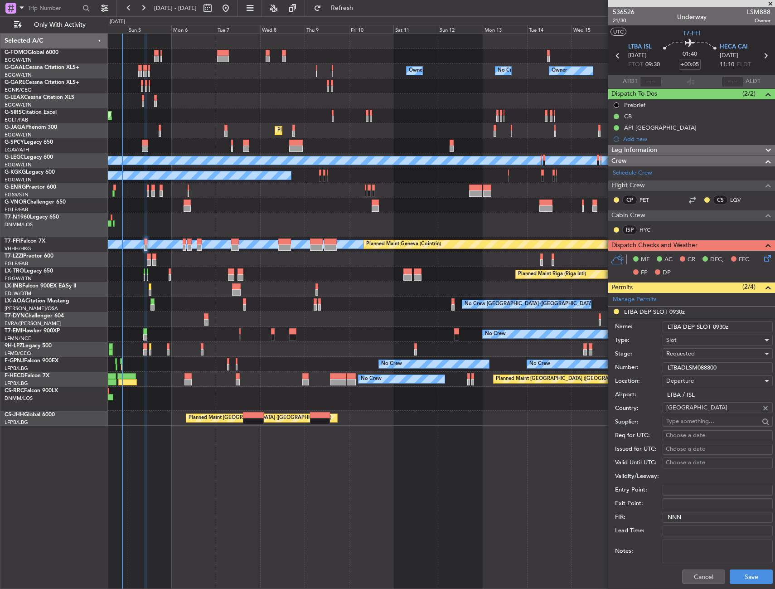
click at [696, 366] on input "LTBADLSM088800" at bounding box center [718, 367] width 110 height 11
click at [693, 355] on span "Requested" at bounding box center [680, 353] width 29 height 8
click at [693, 418] on span "Received OK" at bounding box center [714, 423] width 95 height 14
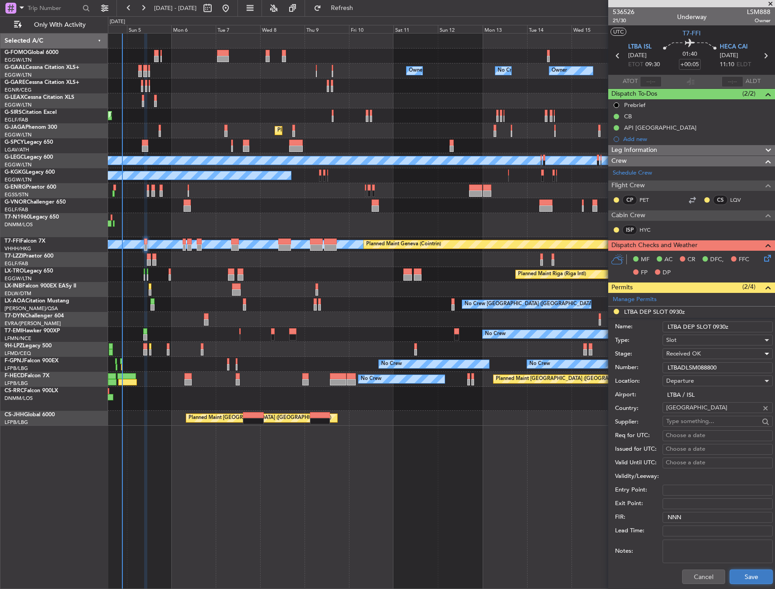
click at [741, 575] on button "Save" at bounding box center [751, 576] width 43 height 15
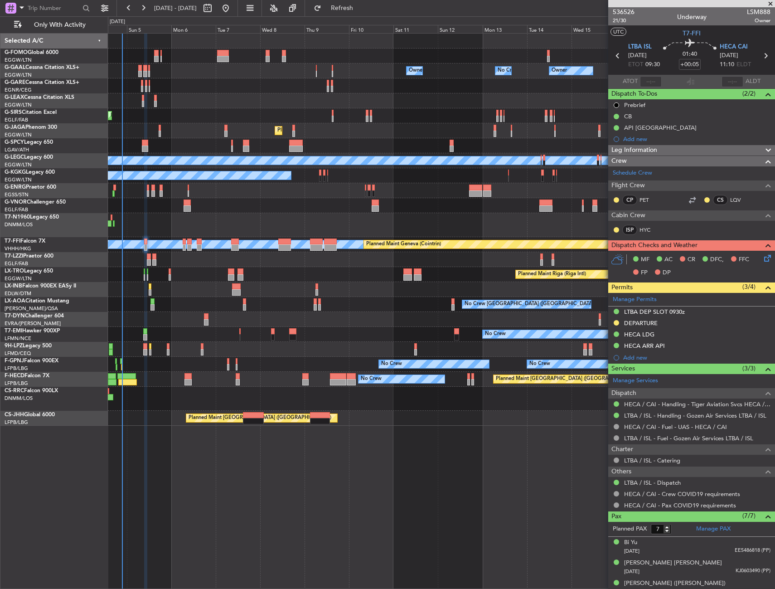
click at [669, 320] on div "DEPARTURE" at bounding box center [691, 323] width 167 height 11
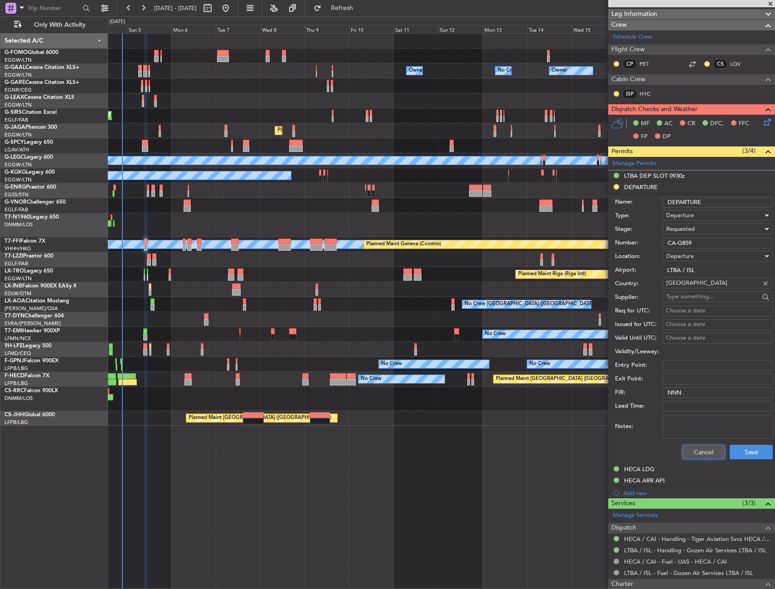
drag, startPoint x: 694, startPoint y: 445, endPoint x: 682, endPoint y: 450, distance: 12.6
click at [693, 445] on button "Cancel" at bounding box center [703, 452] width 43 height 15
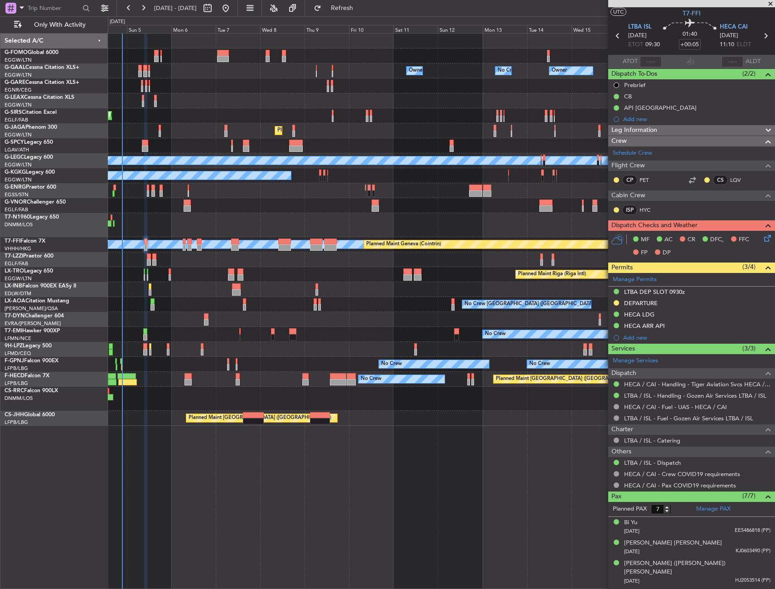
scroll to position [0, 0]
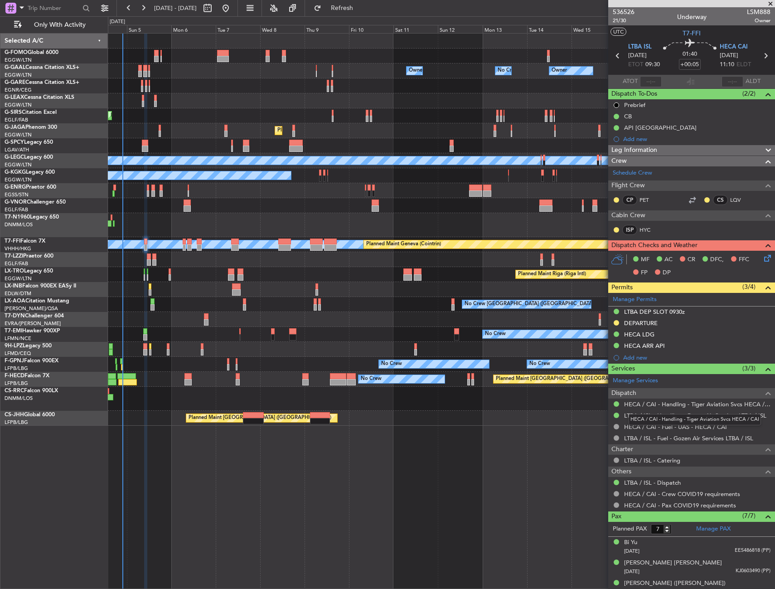
click at [645, 414] on mat-tooltip-component "HECA / CAI - Handling - Tiger Aviation Svcs HECA / CAI" at bounding box center [694, 419] width 145 height 24
click at [644, 415] on link "LTBA / ISL - Handling - Gozen Air Services LTBA / ISL" at bounding box center [695, 415] width 142 height 8
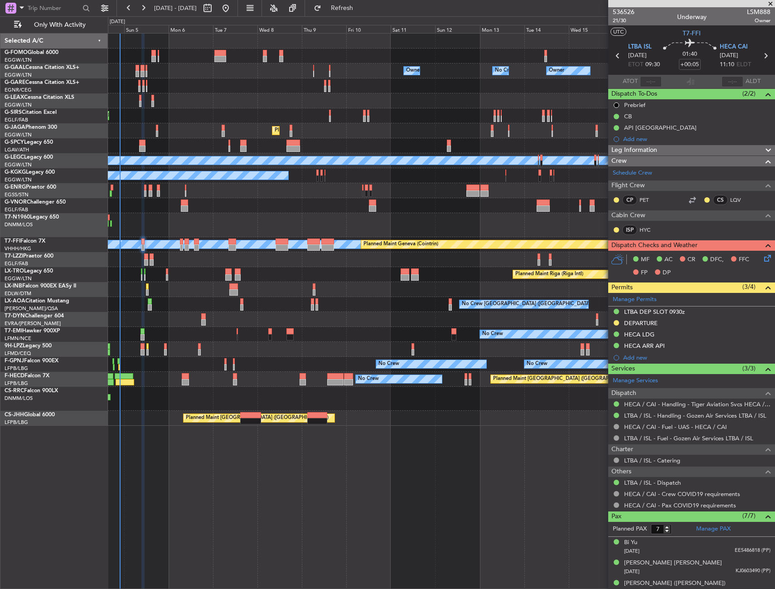
click at [248, 350] on div at bounding box center [441, 349] width 667 height 15
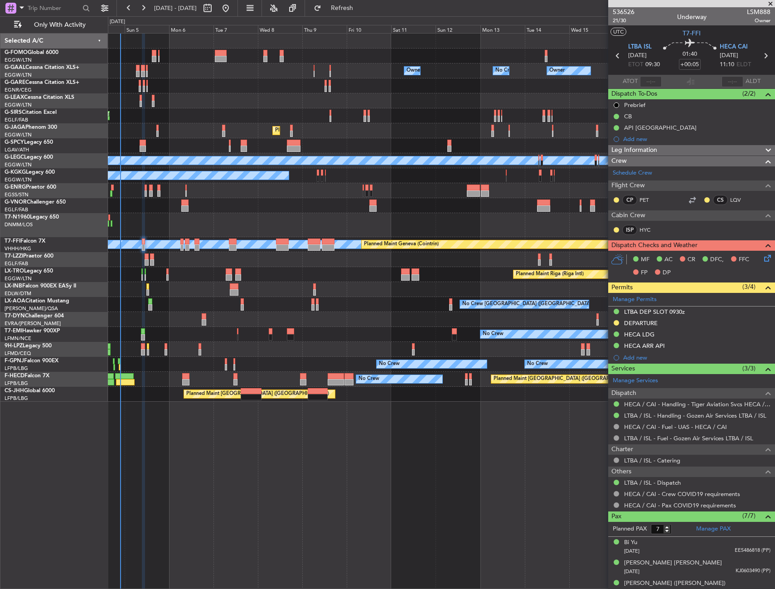
drag, startPoint x: 616, startPoint y: 320, endPoint x: 618, endPoint y: 325, distance: 5.6
click at [616, 320] on button at bounding box center [616, 322] width 5 height 5
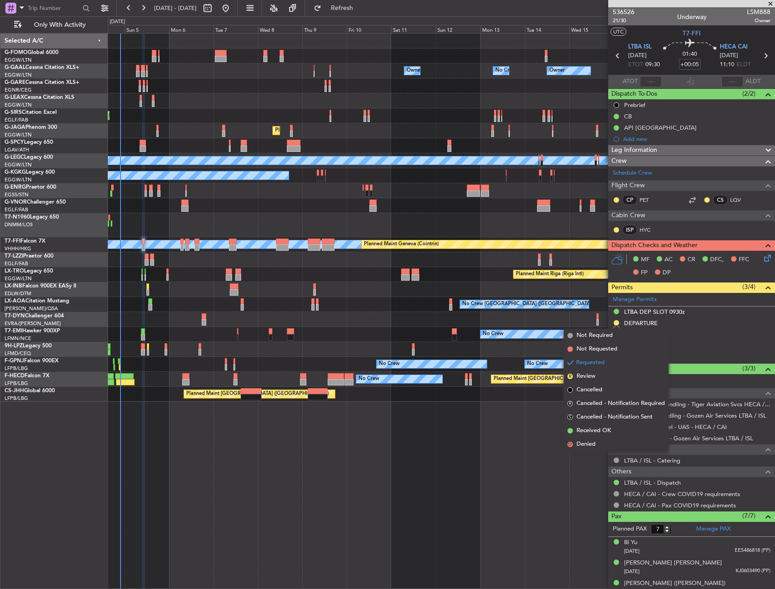
click at [508, 287] on div "Planned Maint [GEOGRAPHIC_DATA]" at bounding box center [441, 289] width 667 height 15
click at [354, 7] on span "Refresh" at bounding box center [342, 8] width 38 height 6
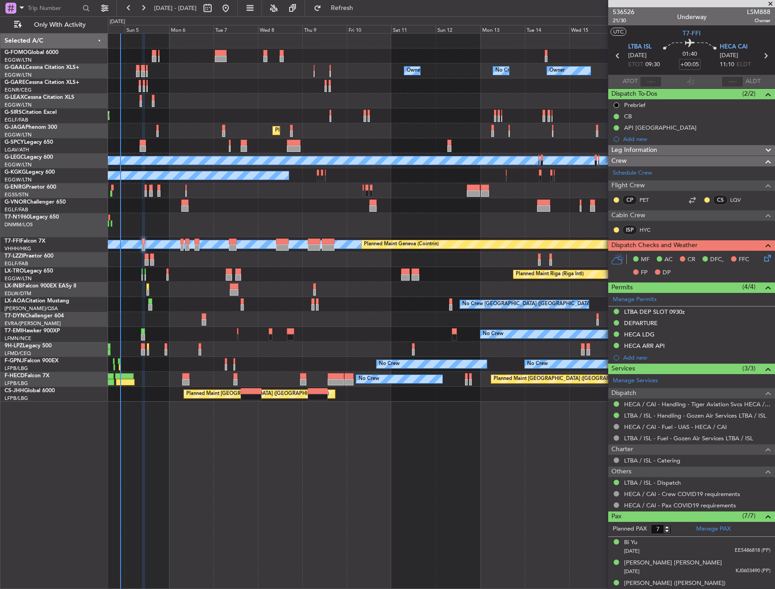
click at [764, 260] on icon at bounding box center [765, 256] width 7 height 7
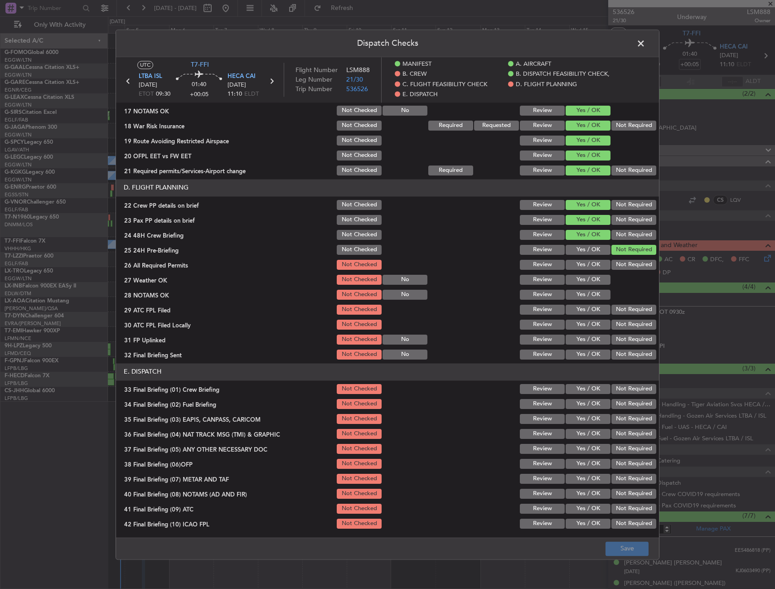
scroll to position [408, 0]
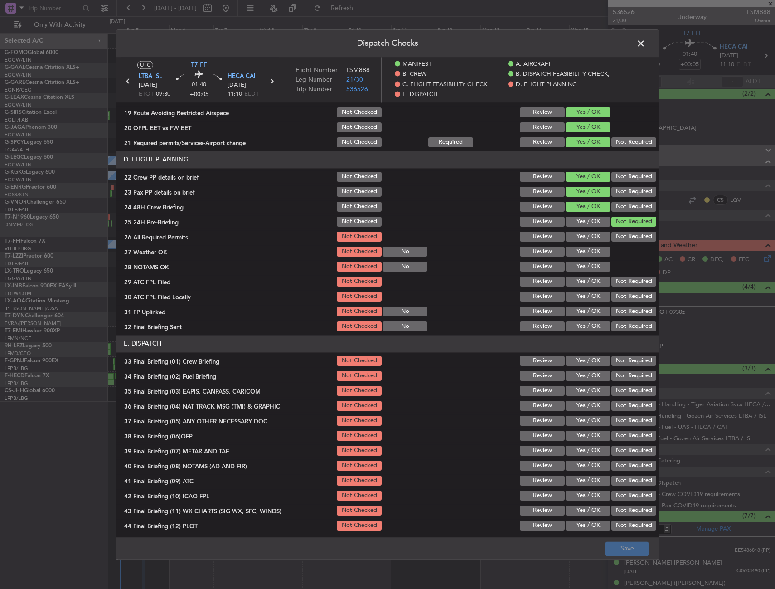
click at [645, 47] on span at bounding box center [645, 46] width 0 height 18
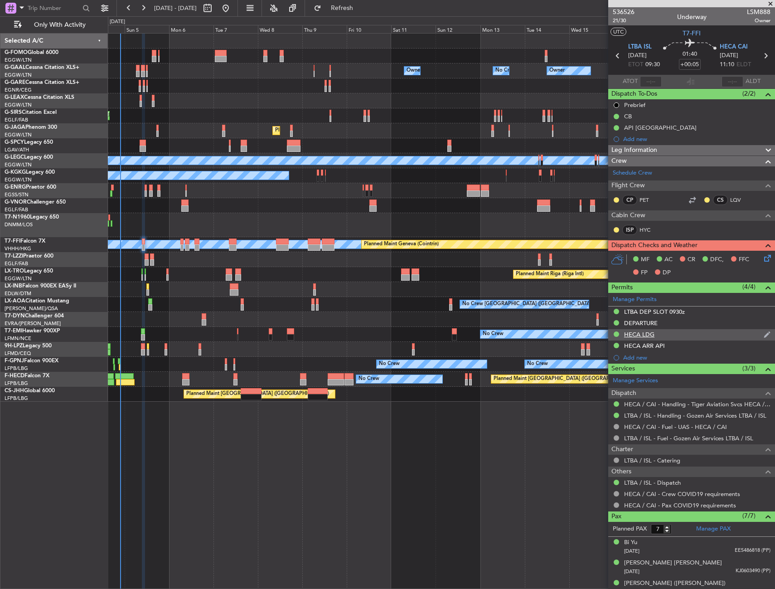
click at [672, 333] on div "HECA LDG" at bounding box center [691, 334] width 167 height 11
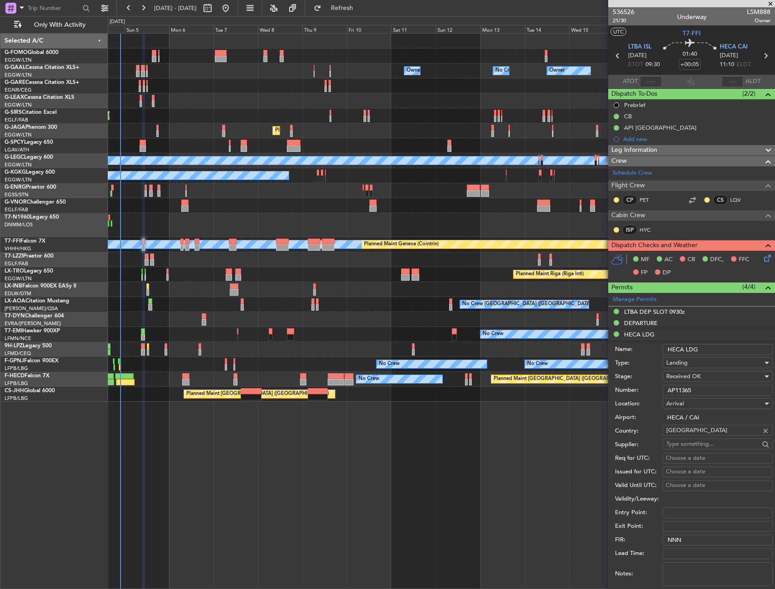
click at [694, 386] on input "AP11365" at bounding box center [718, 390] width 110 height 11
paste input "text"
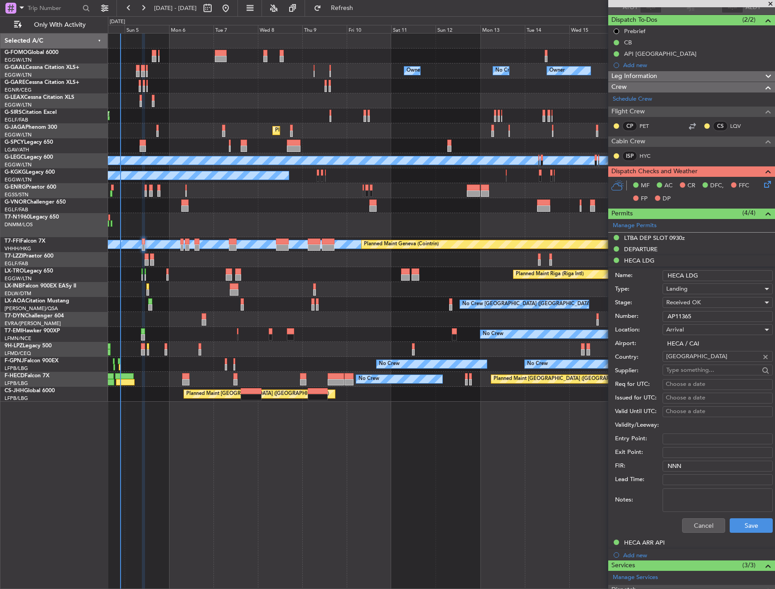
scroll to position [181, 0]
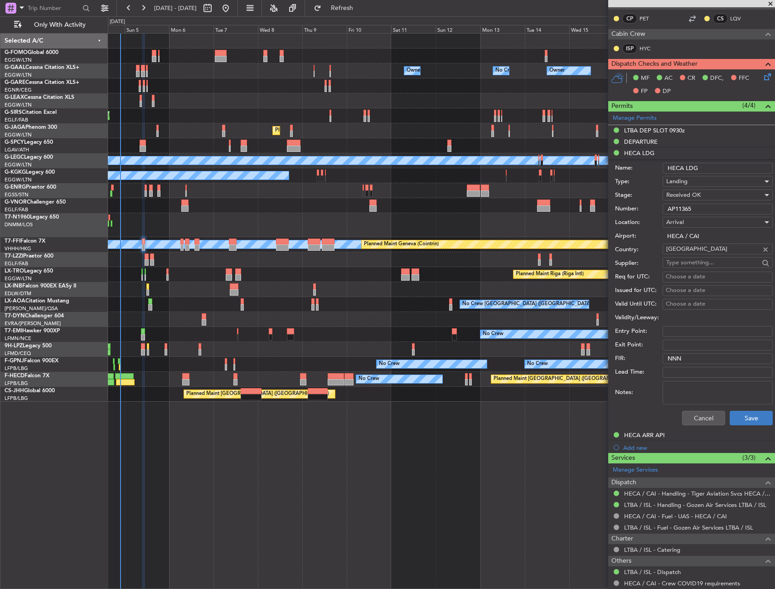
type input "AP11365"
click at [736, 420] on button "Save" at bounding box center [751, 418] width 43 height 15
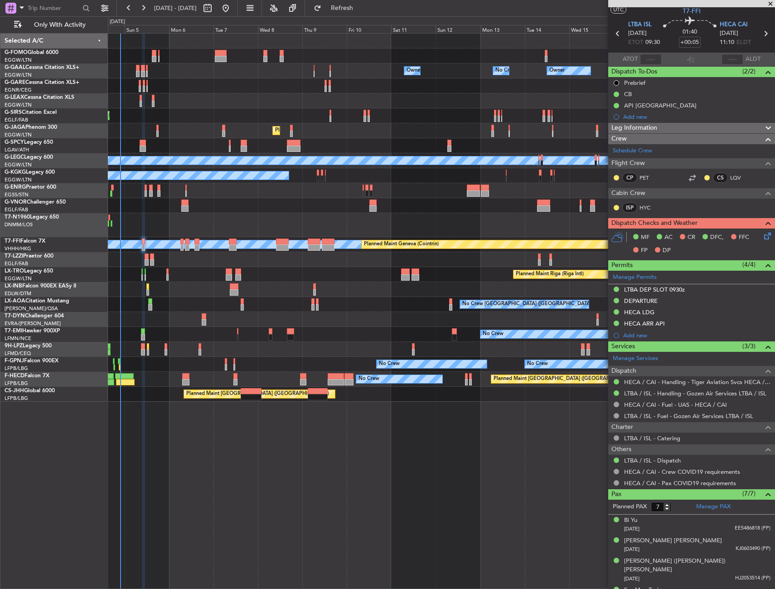
scroll to position [0, 0]
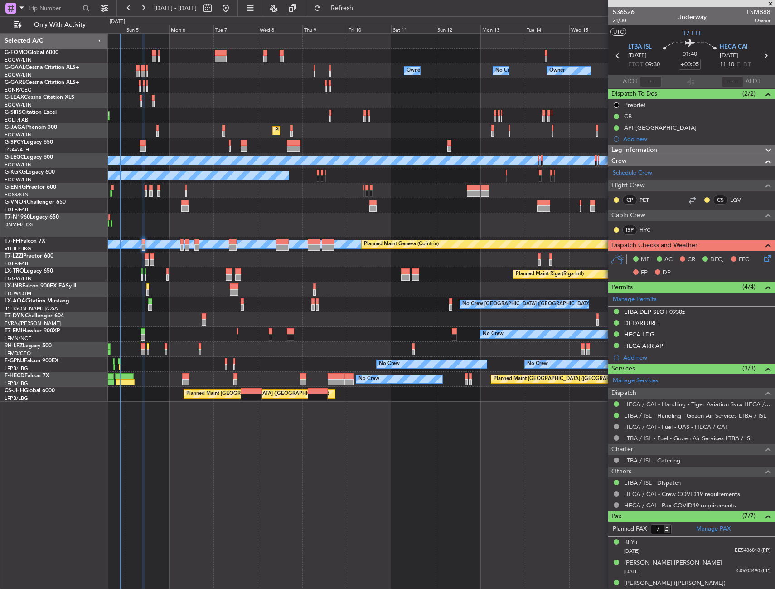
click at [639, 44] on span "LTBA ISL" at bounding box center [640, 47] width 24 height 9
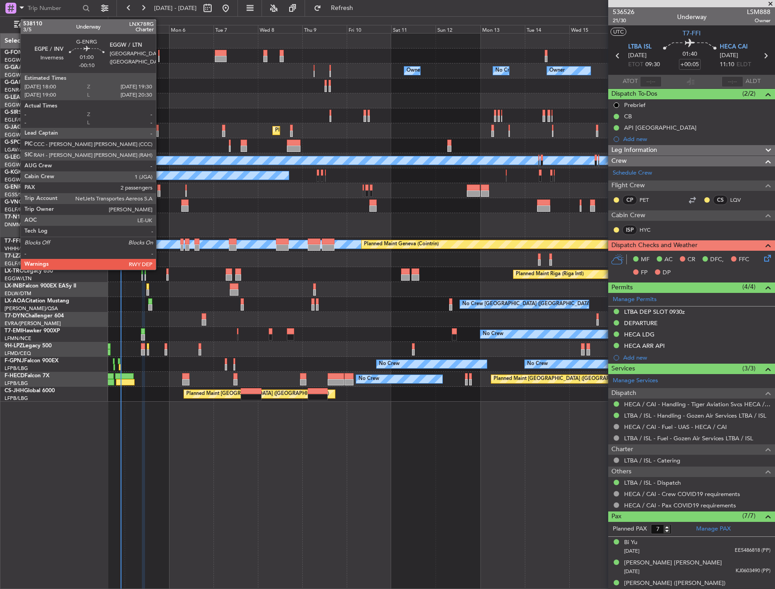
click at [160, 190] on div at bounding box center [158, 187] width 3 height 6
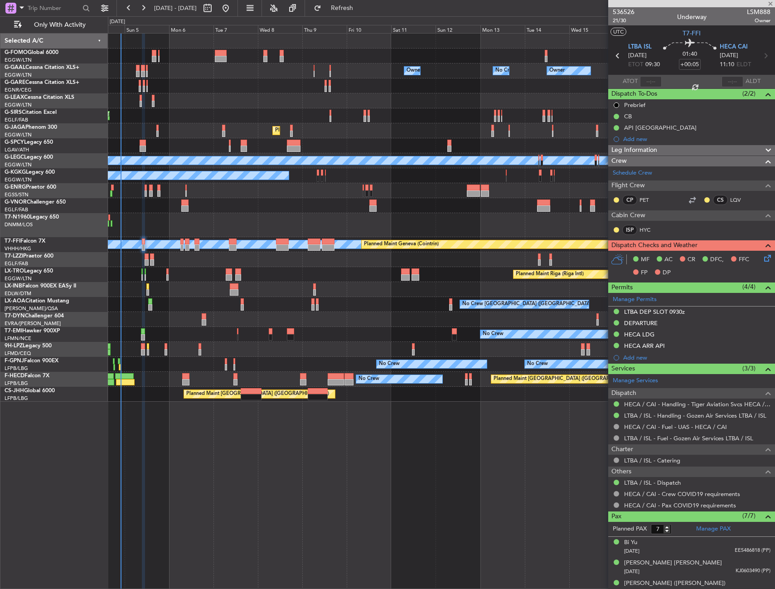
type input "-00:10"
type input "2"
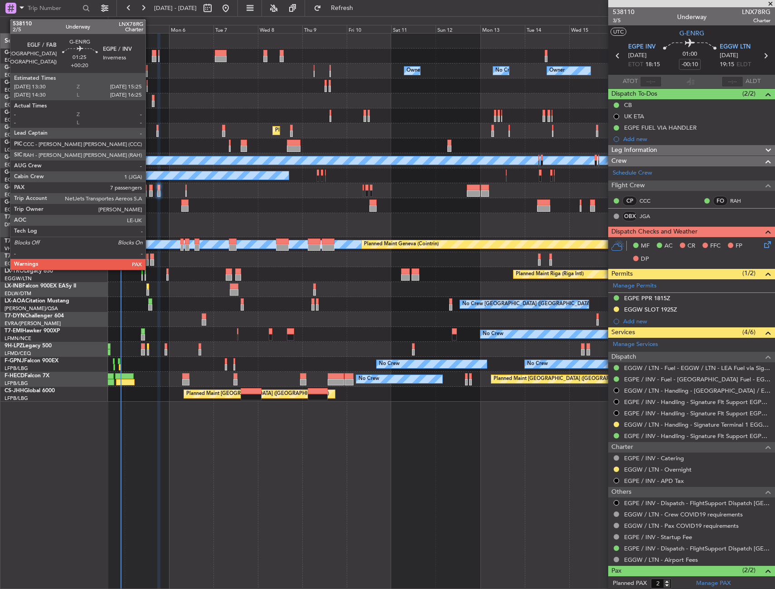
click at [150, 192] on div at bounding box center [151, 193] width 4 height 6
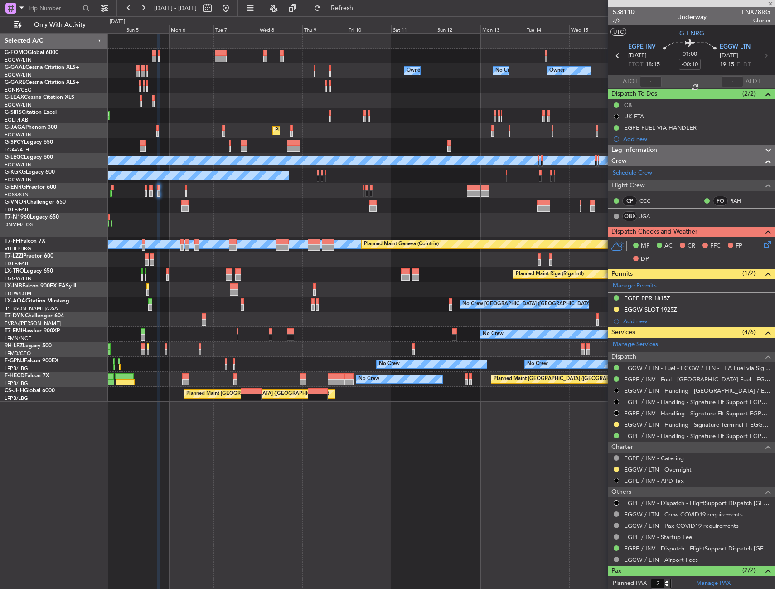
type input "+00:20"
type input "7"
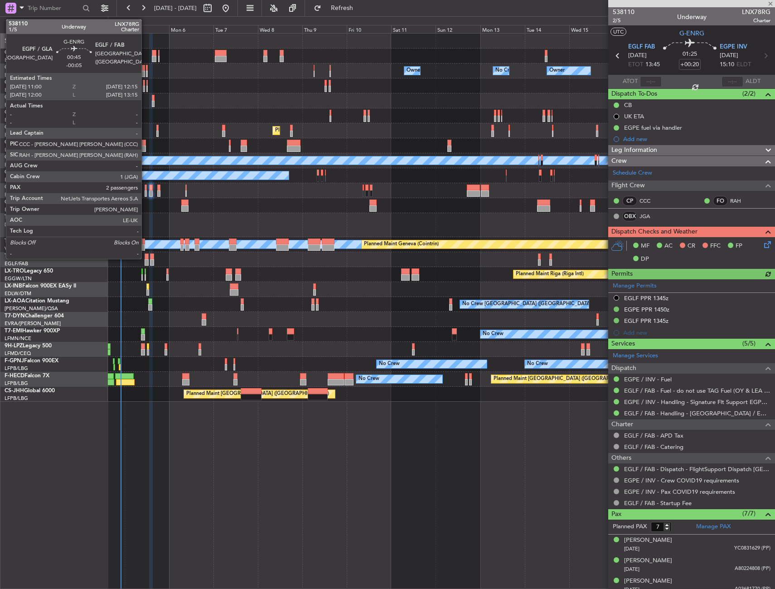
click at [145, 194] on div at bounding box center [146, 193] width 3 height 6
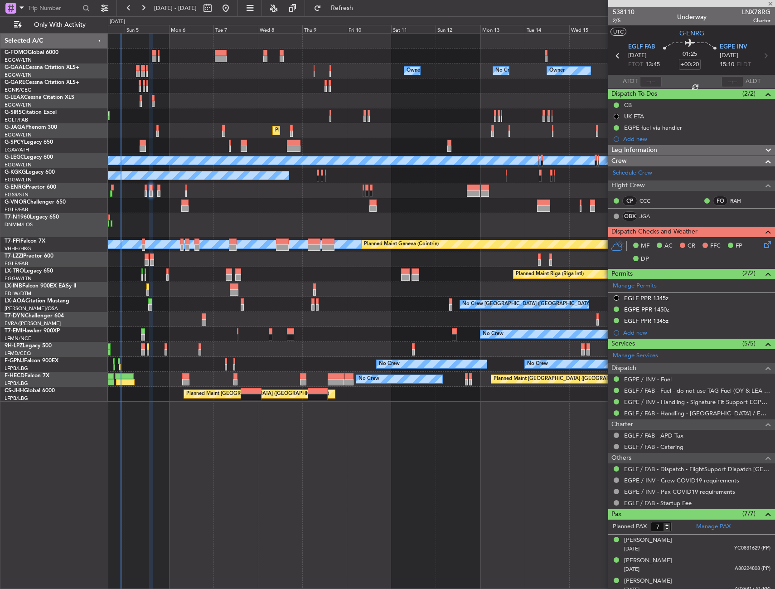
type input "-00:05"
type input "2"
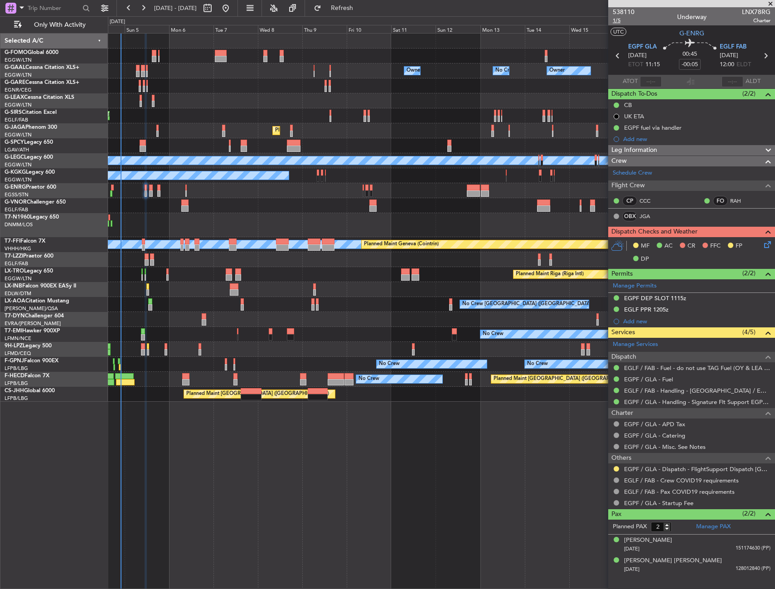
click at [615, 20] on span "1/5" at bounding box center [624, 21] width 22 height 8
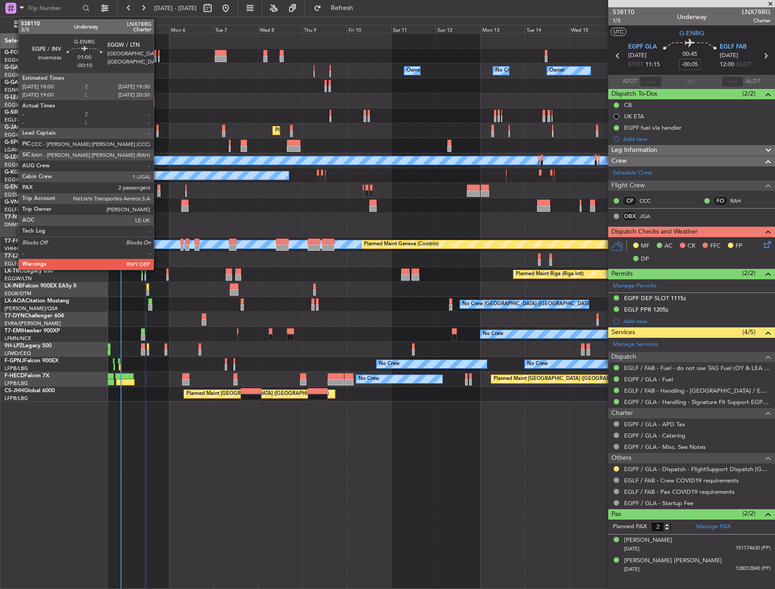
click at [158, 190] on div at bounding box center [158, 193] width 3 height 6
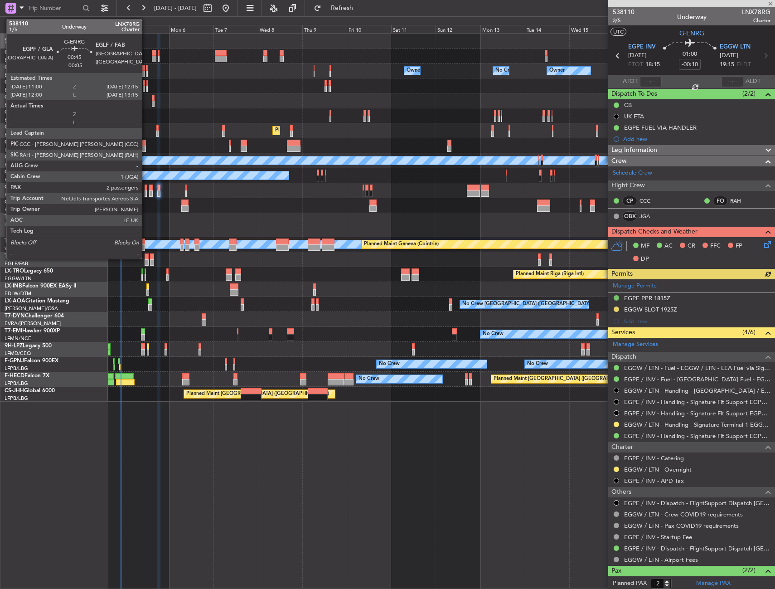
click at [146, 190] on div at bounding box center [146, 193] width 3 height 6
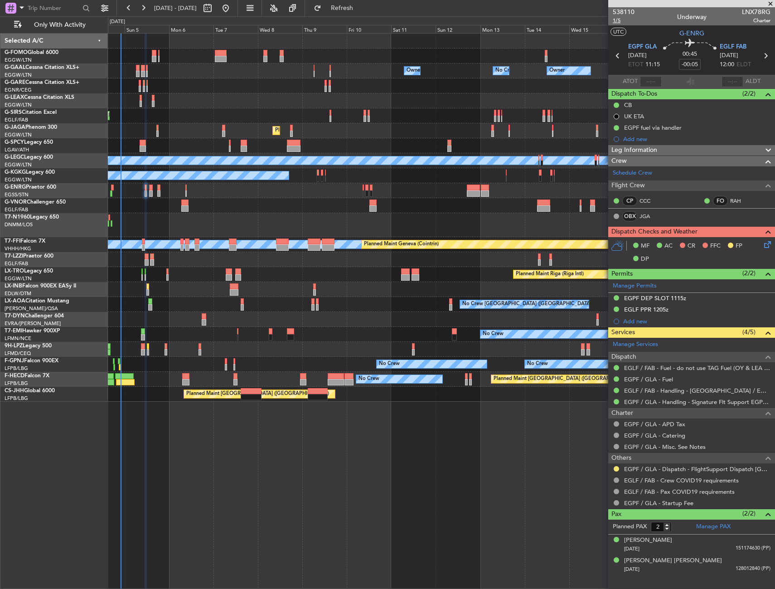
click at [620, 19] on span "1/5" at bounding box center [624, 21] width 22 height 8
click at [769, 245] on icon at bounding box center [765, 242] width 7 height 7
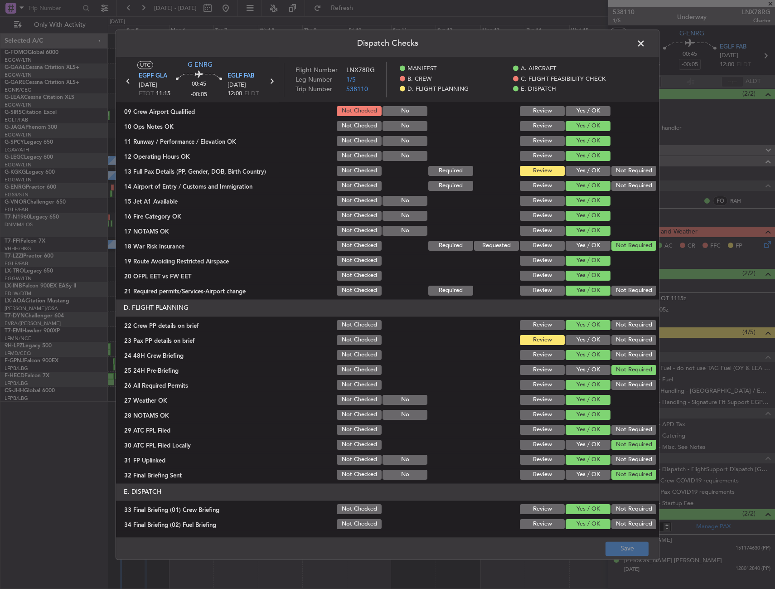
scroll to position [227, 0]
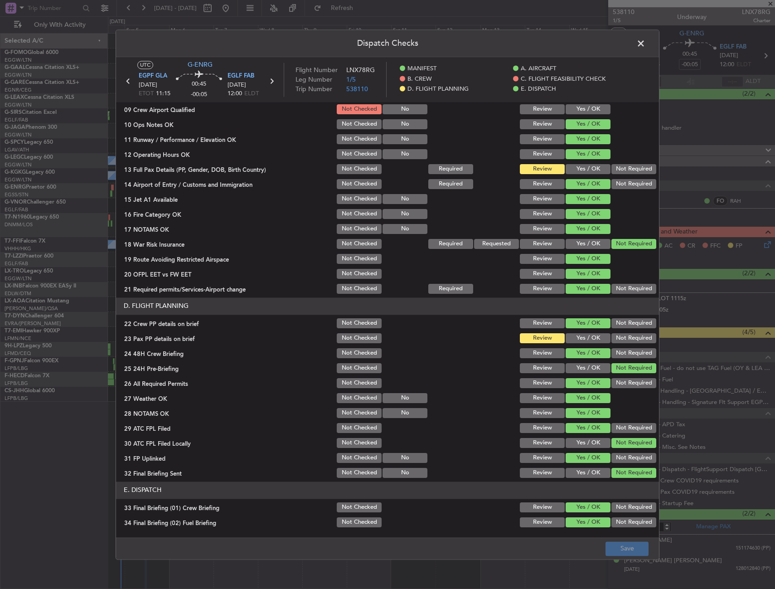
click at [583, 166] on button "Yes / OK" at bounding box center [588, 169] width 45 height 10
click at [578, 335] on button "Yes / OK" at bounding box center [588, 338] width 45 height 10
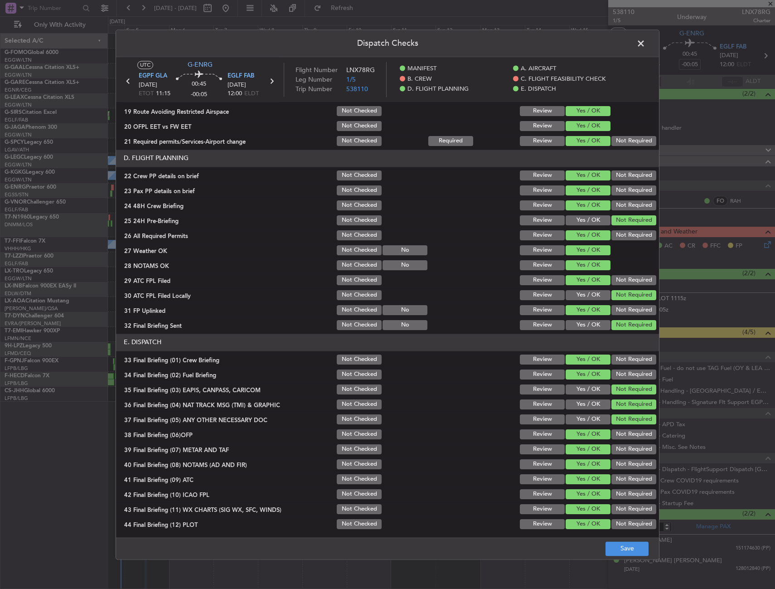
scroll to position [376, 0]
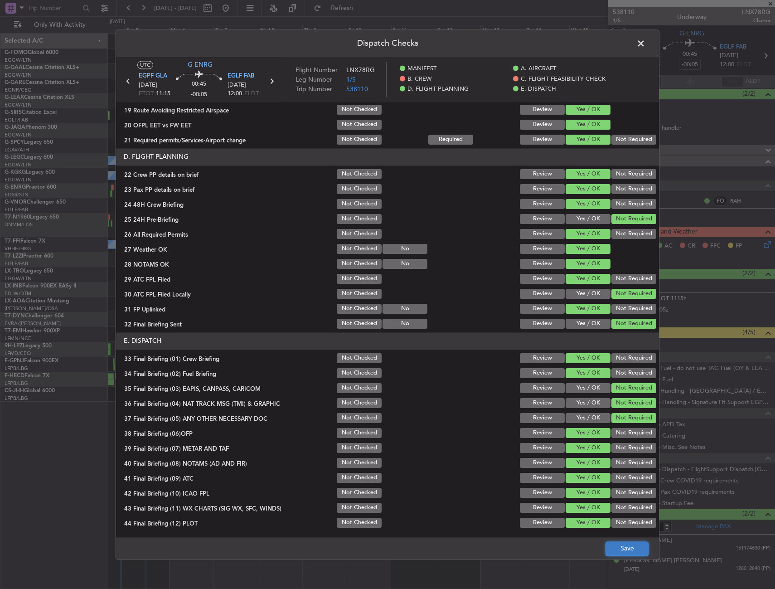
click at [619, 543] on button "Save" at bounding box center [626, 548] width 43 height 15
click at [645, 45] on span at bounding box center [645, 46] width 0 height 18
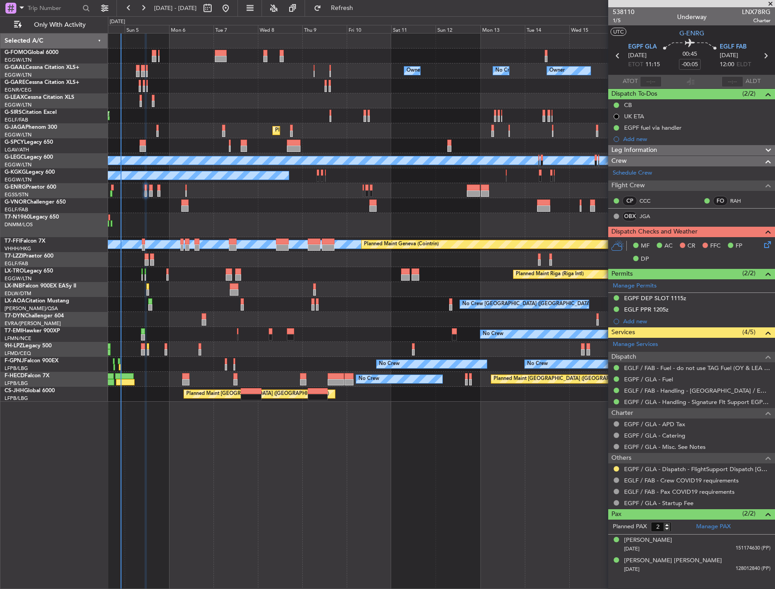
click at [108, 310] on div "No Crew Charleroi (Brussels South) Planned Maint Monchengladbach No Crew Antwer…" at bounding box center [441, 304] width 667 height 15
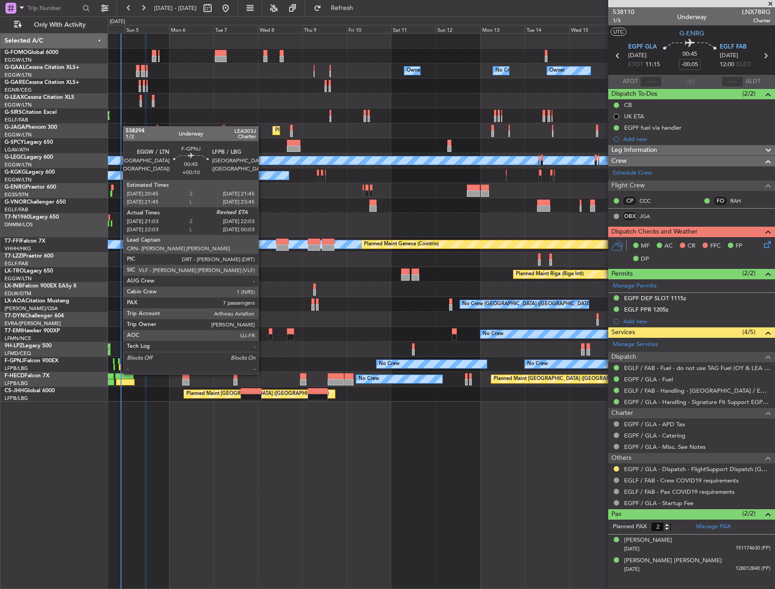
click at [119, 365] on div at bounding box center [120, 367] width 2 height 6
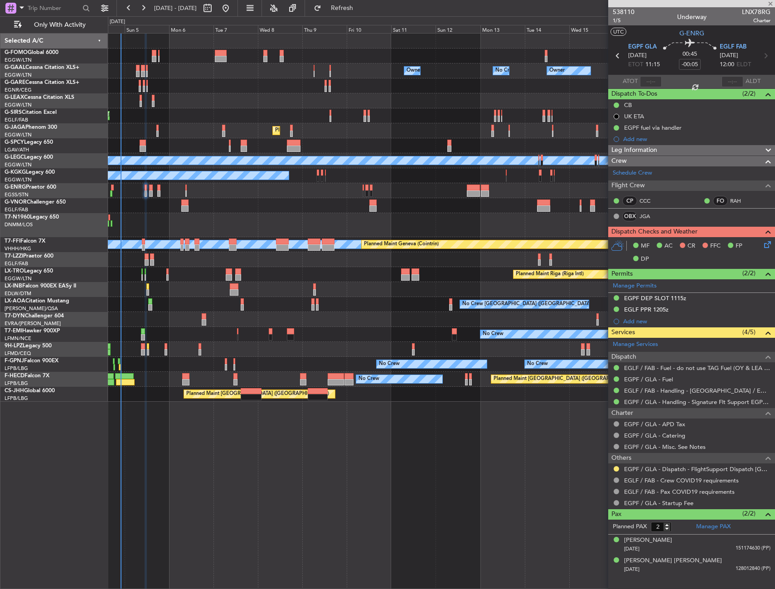
type input "+00:10"
type input "21:13"
type input "7"
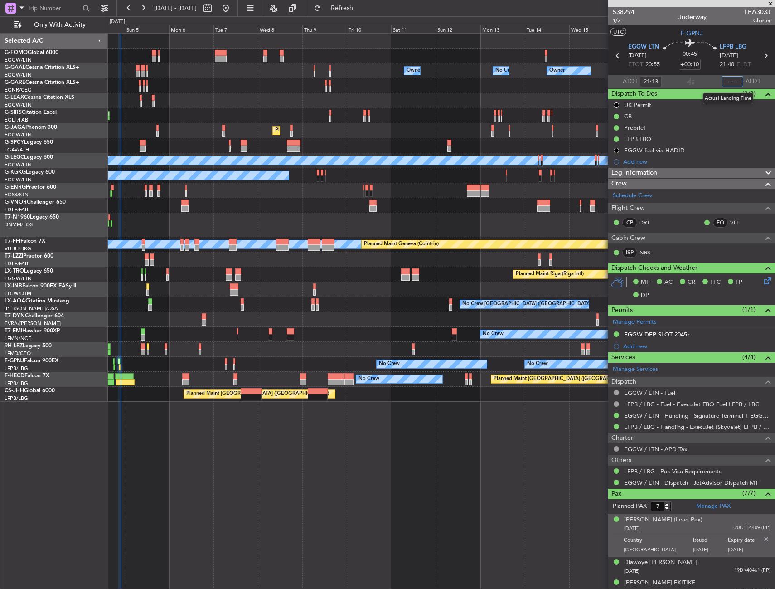
click at [722, 80] on input "text" at bounding box center [732, 81] width 22 height 11
click at [707, 35] on section "UTC F-GPNJ" at bounding box center [691, 32] width 167 height 14
type input "21:59"
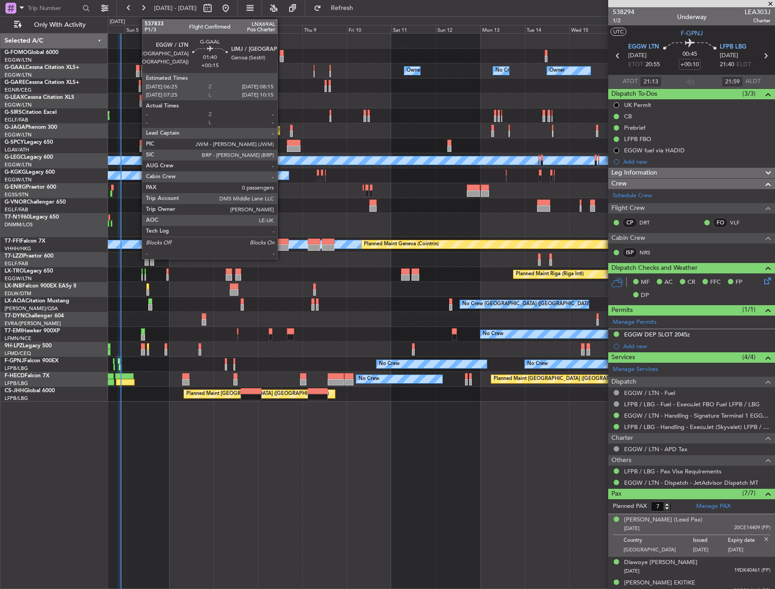
click at [137, 72] on div at bounding box center [138, 74] width 4 height 6
type input "+00:15"
type input "0"
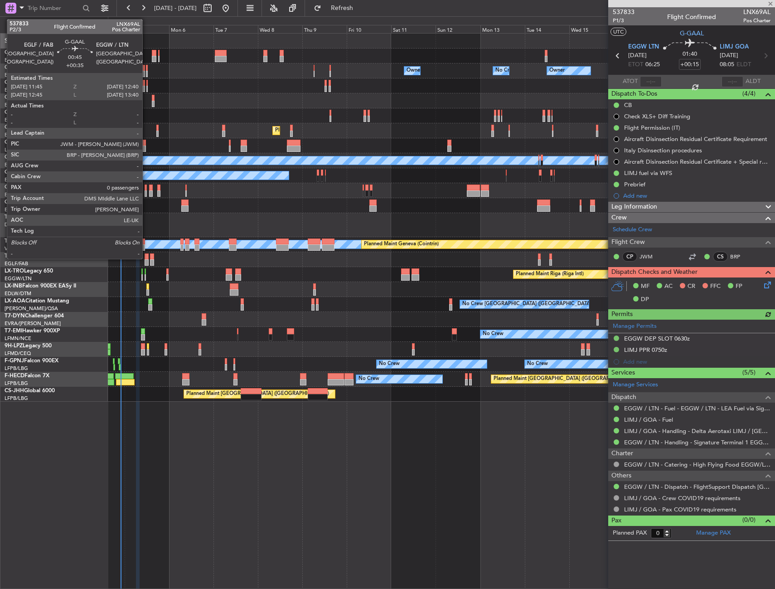
click at [146, 72] on div at bounding box center [147, 74] width 2 height 6
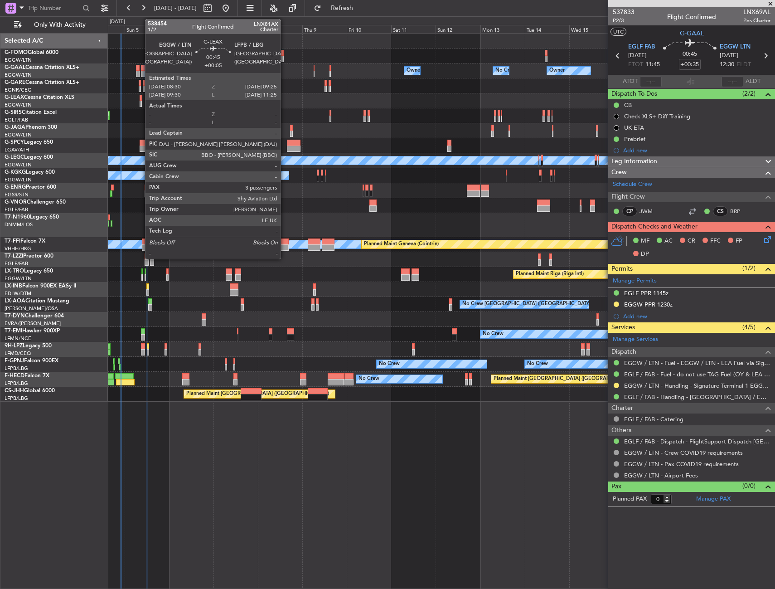
click at [140, 101] on div at bounding box center [141, 104] width 2 height 6
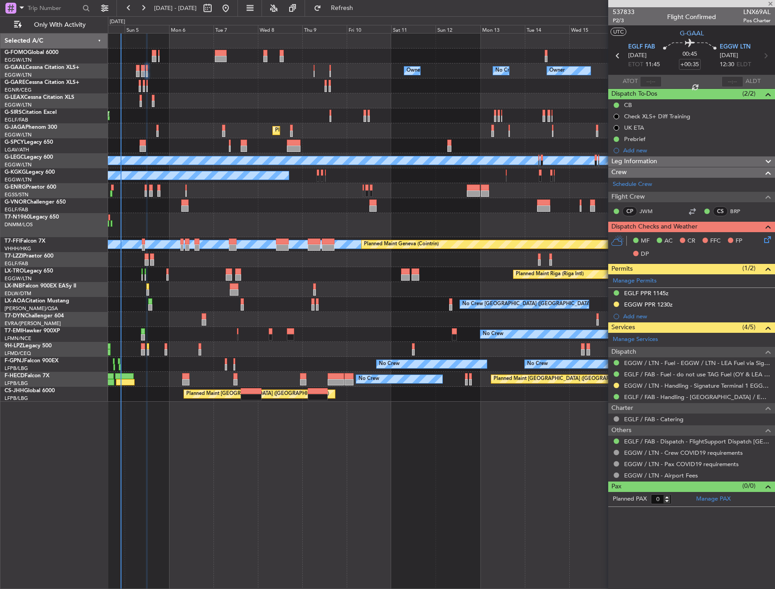
type input "+00:05"
type input "3"
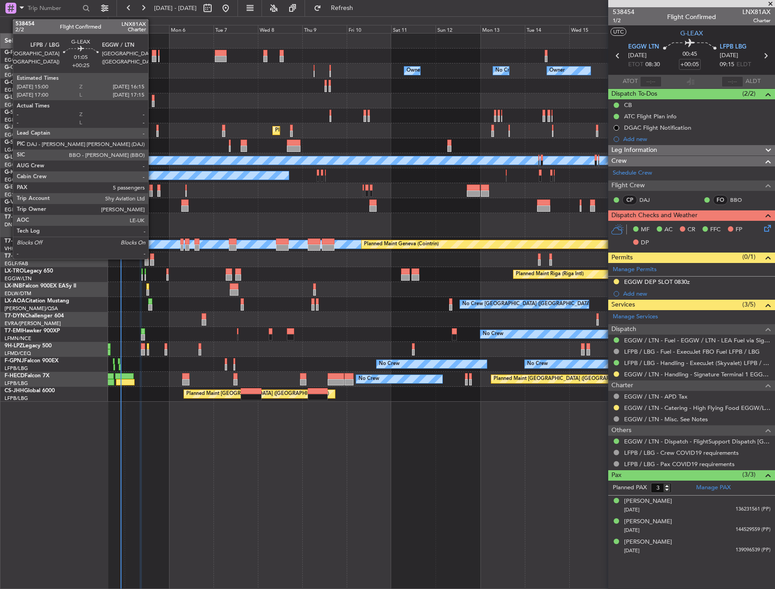
click at [152, 103] on div at bounding box center [153, 104] width 3 height 6
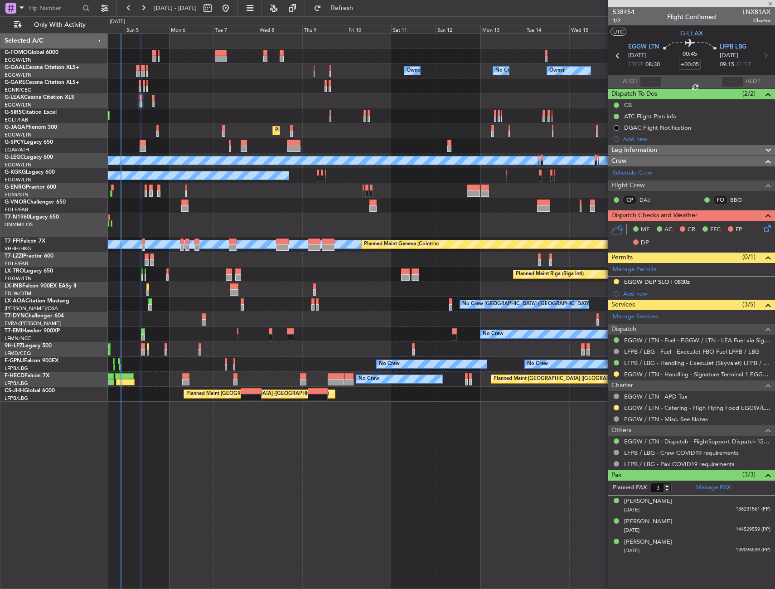
type input "+00:25"
type input "5"
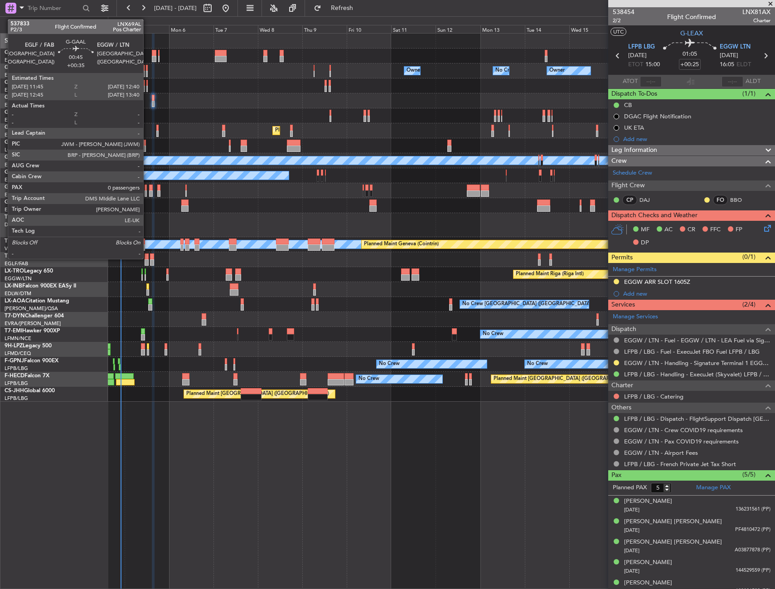
click at [147, 69] on div at bounding box center [147, 68] width 2 height 6
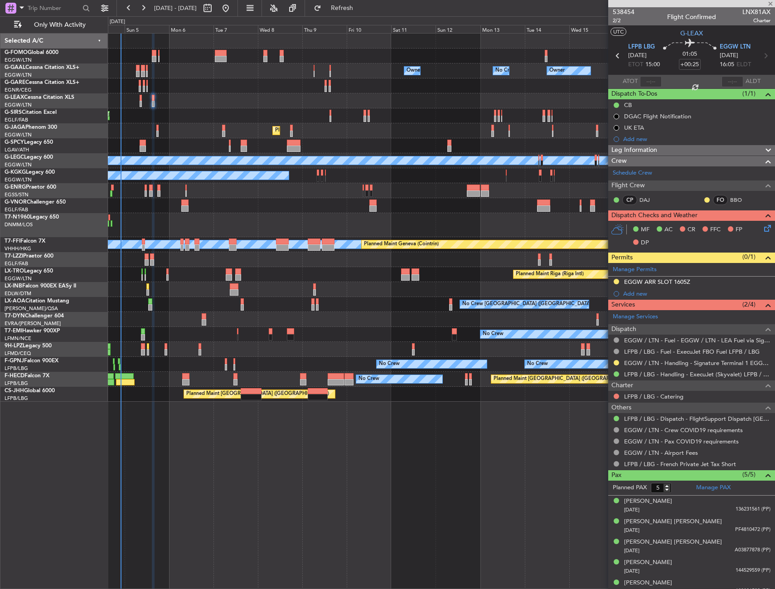
type input "+00:35"
type input "0"
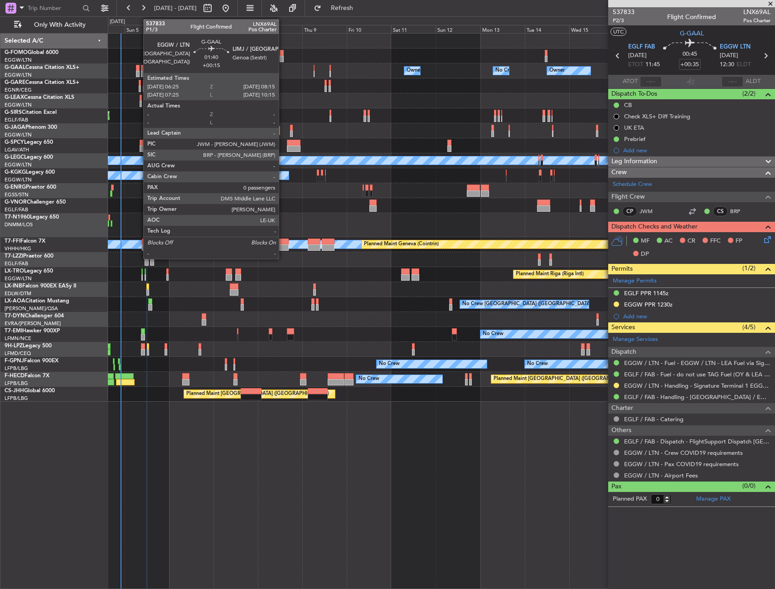
click at [139, 69] on div at bounding box center [138, 68] width 4 height 6
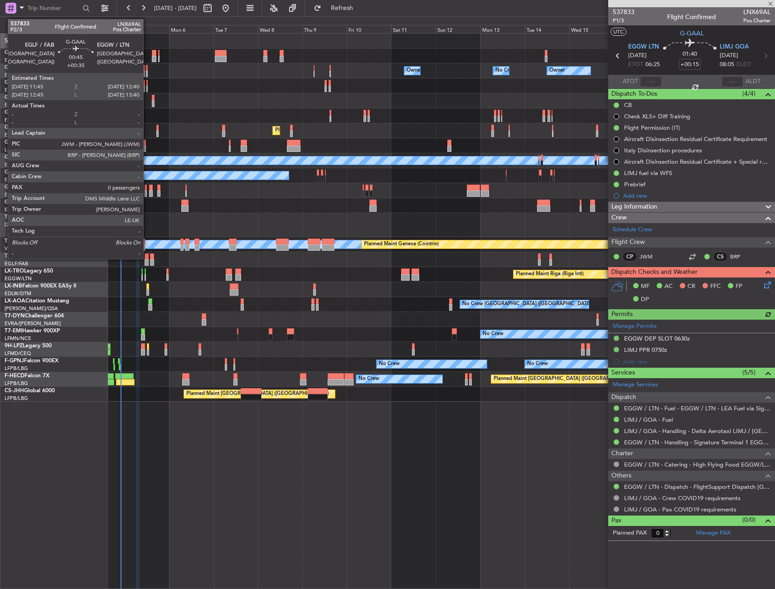
click at [147, 70] on div at bounding box center [147, 68] width 2 height 6
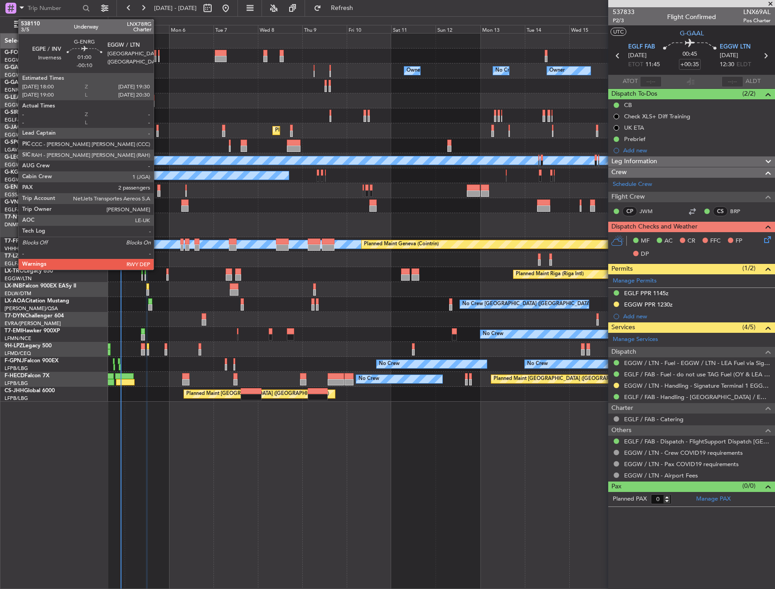
click at [158, 189] on div at bounding box center [158, 187] width 3 height 6
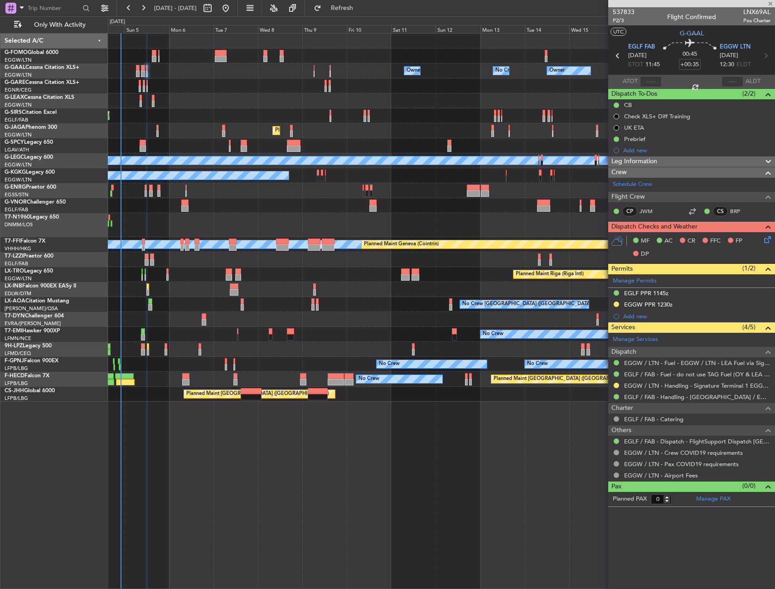
type input "-00:10"
type input "2"
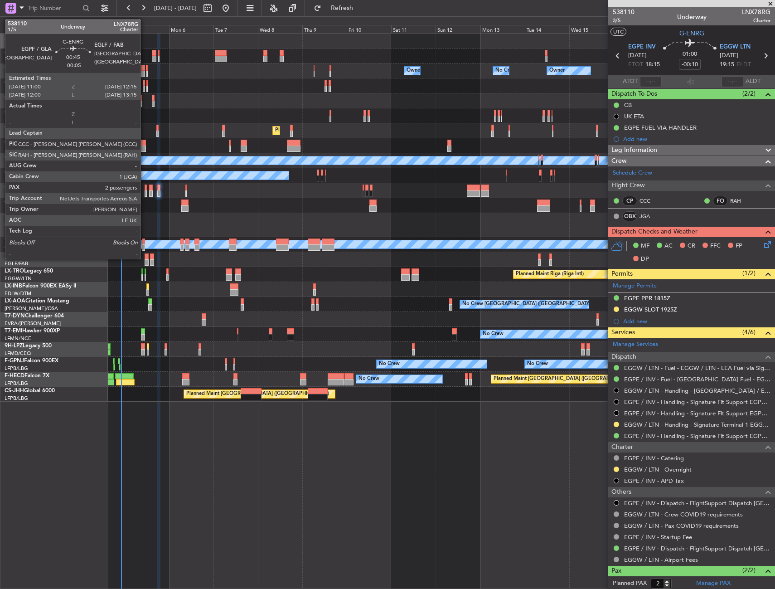
click at [145, 188] on div at bounding box center [146, 187] width 3 height 6
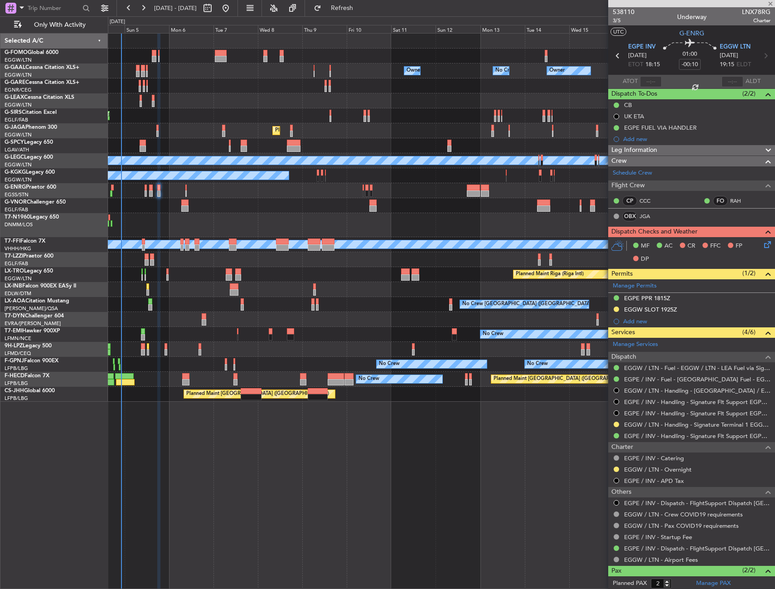
type input "-00:05"
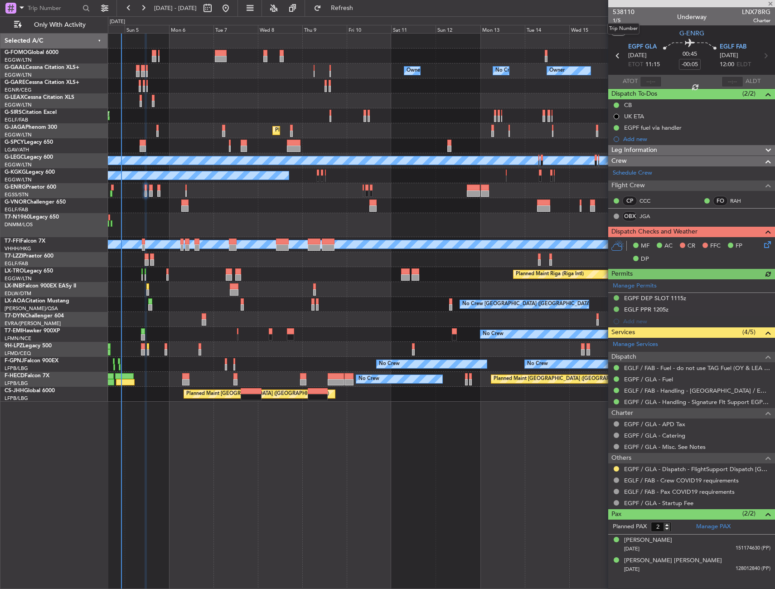
click at [618, 22] on mat-tooltip-component "Trip Number" at bounding box center [623, 29] width 45 height 24
click at [614, 22] on span "1/5" at bounding box center [624, 21] width 22 height 8
